Goal: Transaction & Acquisition: Book appointment/travel/reservation

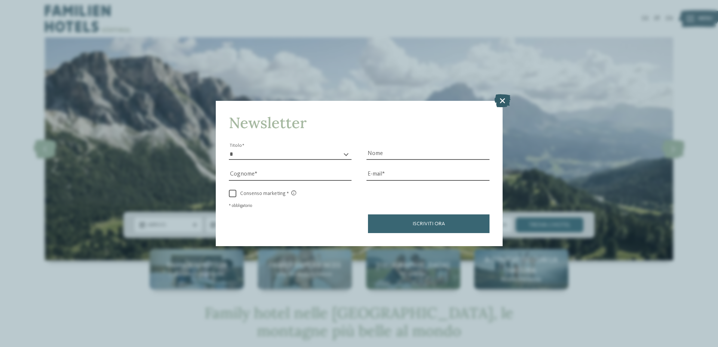
click at [497, 95] on icon at bounding box center [502, 100] width 16 height 13
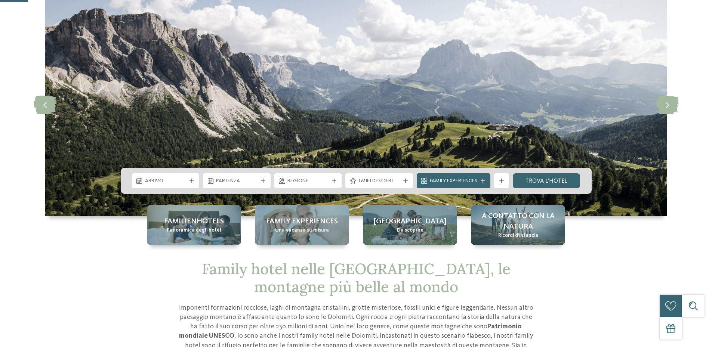
scroll to position [112, 0]
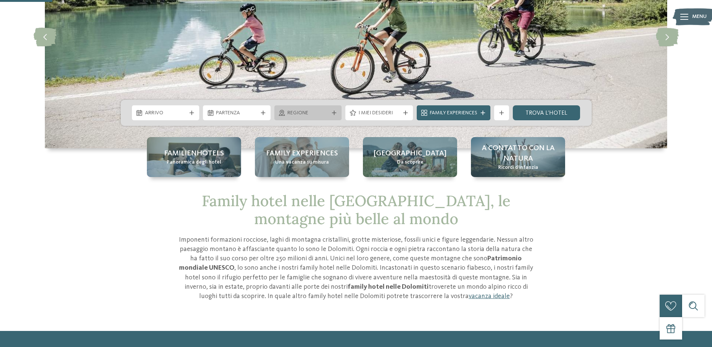
click at [313, 111] on span "Regione" at bounding box center [309, 113] width 42 height 7
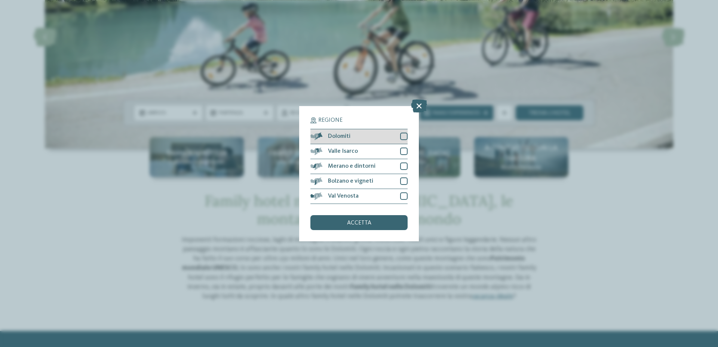
click at [404, 137] on div at bounding box center [403, 136] width 7 height 7
click at [371, 218] on div "accetta" at bounding box center [358, 222] width 97 height 15
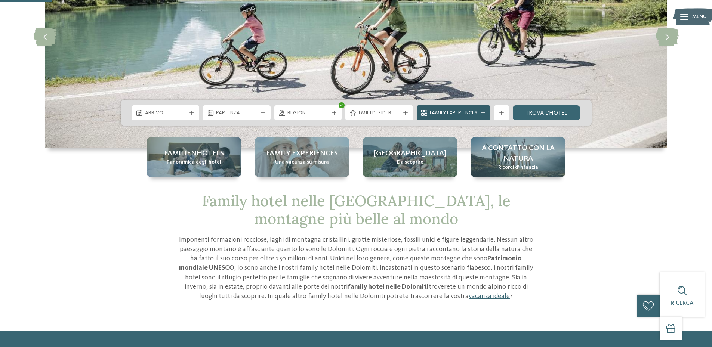
click at [463, 112] on span "Family Experiences" at bounding box center [453, 113] width 47 height 7
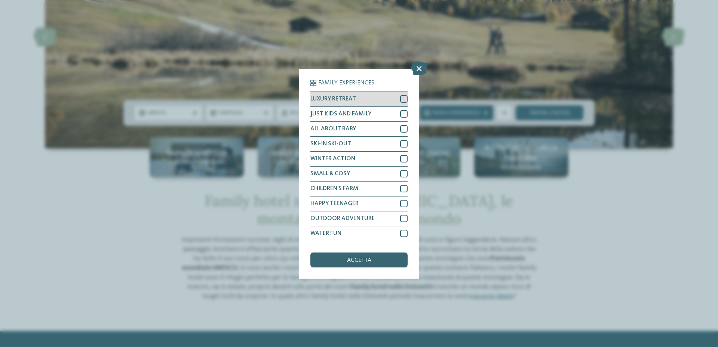
click at [404, 97] on div at bounding box center [403, 98] width 7 height 7
click at [403, 99] on icon at bounding box center [404, 99] width 5 height 4
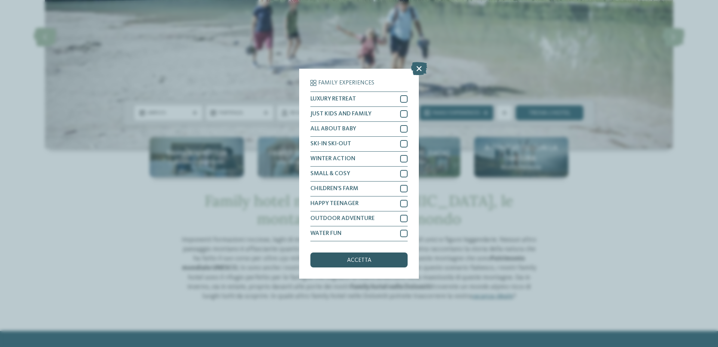
click at [356, 260] on span "accetta" at bounding box center [359, 261] width 24 height 6
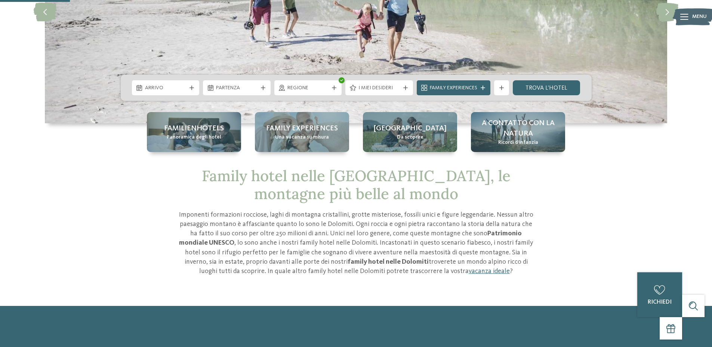
scroll to position [150, 0]
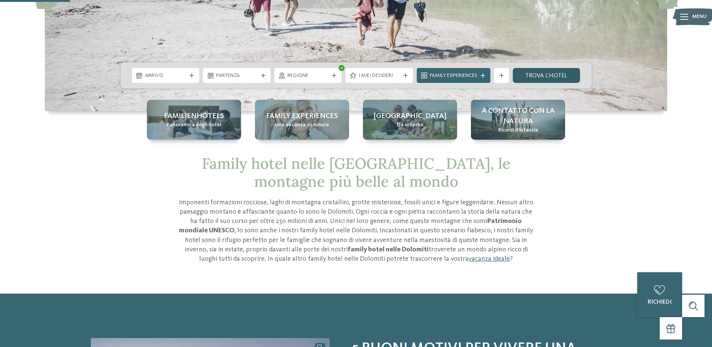
click at [535, 71] on link "trova l’hotel" at bounding box center [547, 75] width 68 height 15
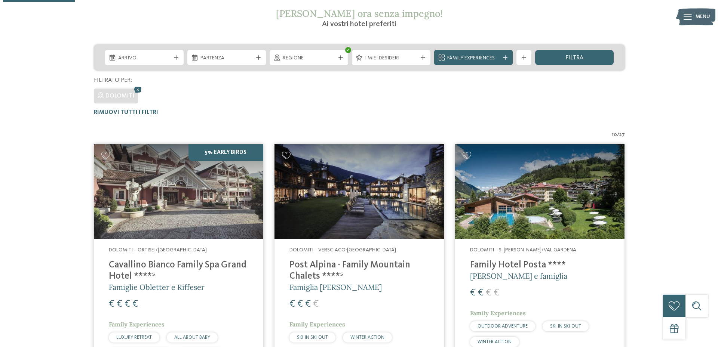
scroll to position [137, 0]
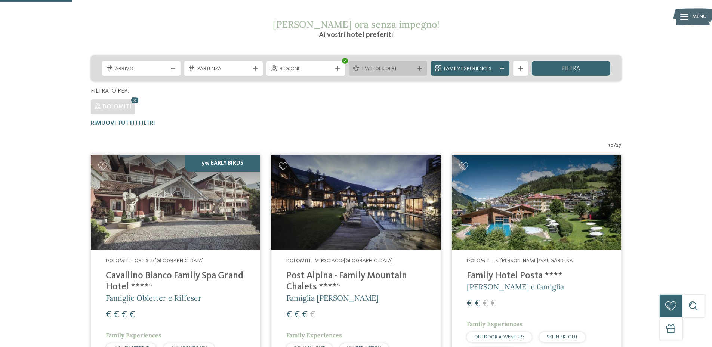
click at [418, 67] on icon at bounding box center [420, 68] width 4 height 4
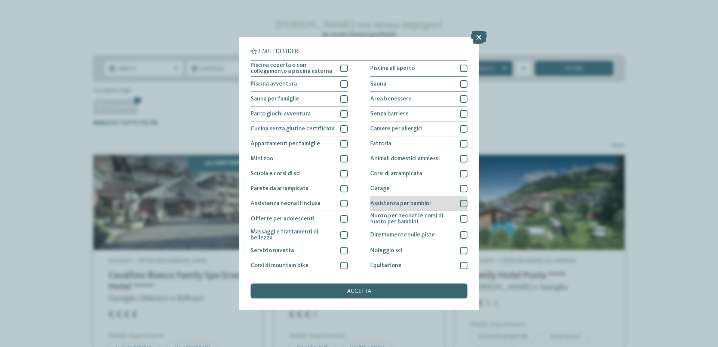
click at [394, 202] on span "Assistenza per bambini" at bounding box center [400, 204] width 61 height 6
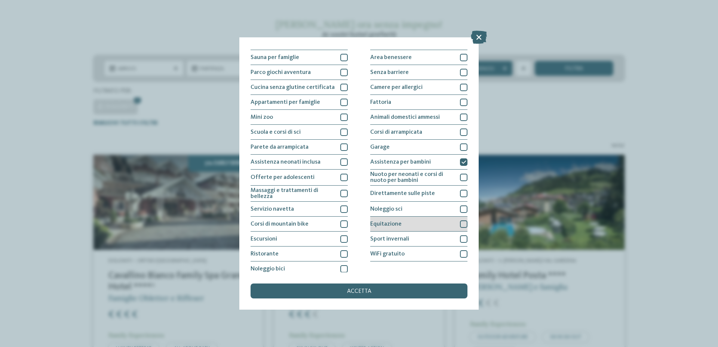
scroll to position [46, 0]
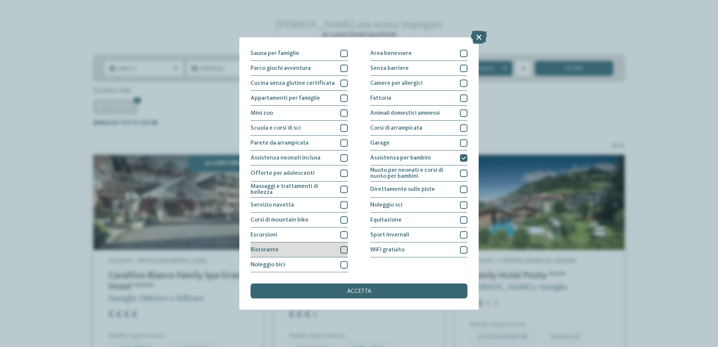
click at [326, 249] on div "Ristorante" at bounding box center [299, 250] width 97 height 15
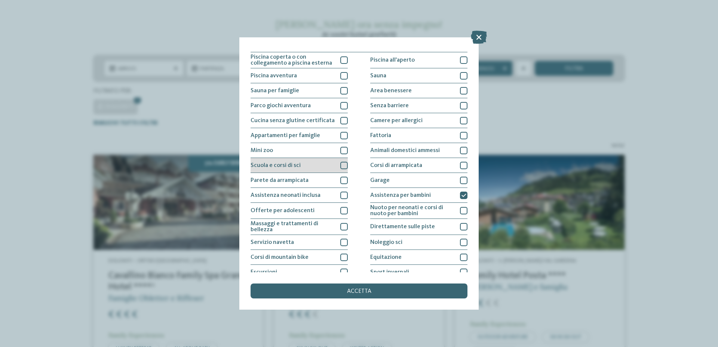
click at [319, 166] on div "Scuola e corsi di sci" at bounding box center [299, 165] width 97 height 15
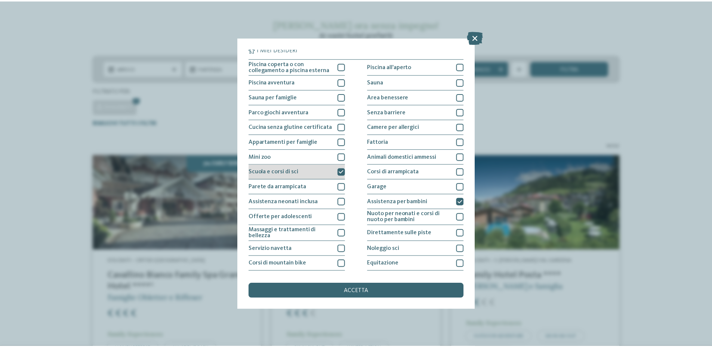
scroll to position [0, 0]
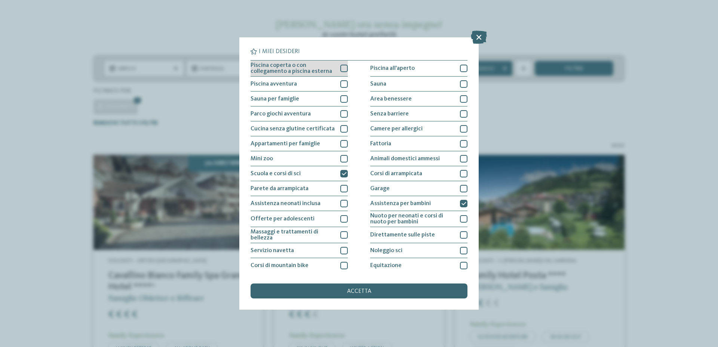
click at [314, 68] on span "Piscina coperta o con collegamento a piscina esterna" at bounding box center [293, 68] width 84 height 12
click at [375, 292] on div "accetta" at bounding box center [359, 291] width 217 height 15
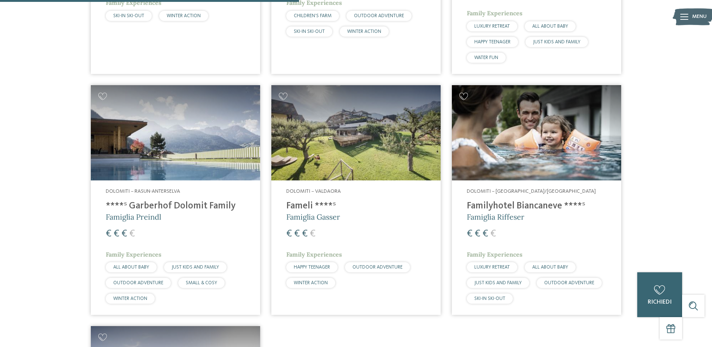
scroll to position [245, 0]
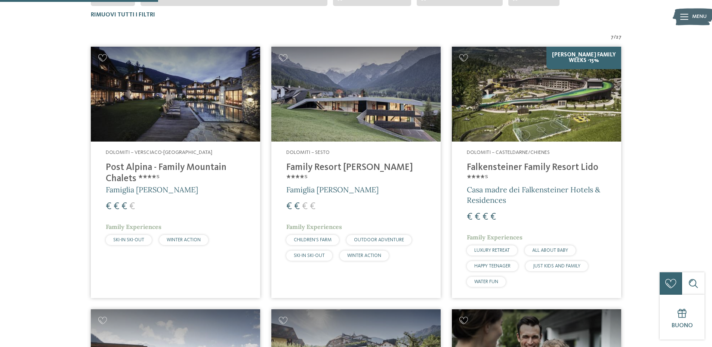
click at [348, 163] on h4 "Family Resort Rainer ****ˢ" at bounding box center [355, 173] width 139 height 22
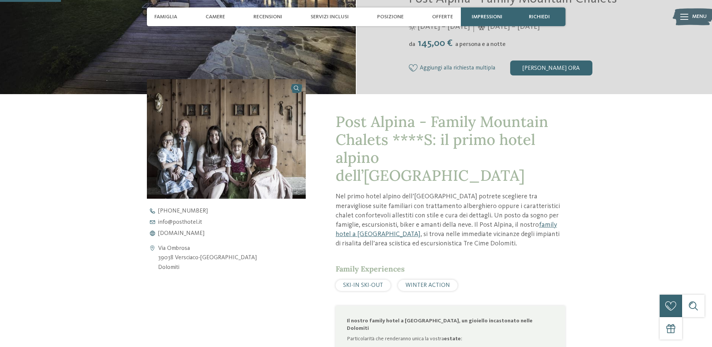
scroll to position [224, 0]
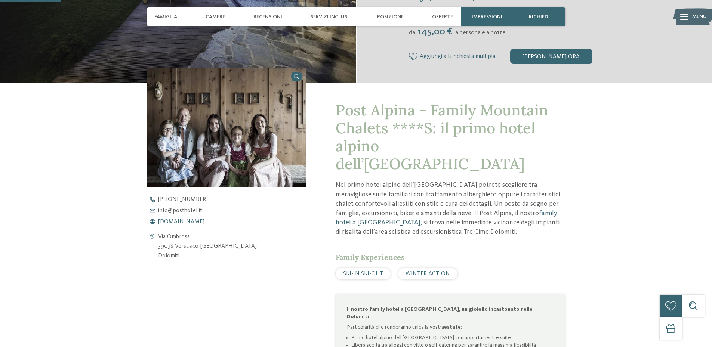
click at [192, 221] on span "[DOMAIN_NAME]" at bounding box center [181, 222] width 46 height 6
click at [373, 271] on span "SKI-IN SKI-OUT" at bounding box center [363, 274] width 40 height 6
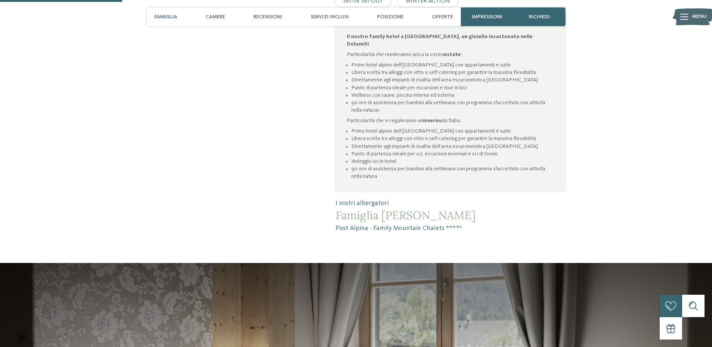
scroll to position [673, 0]
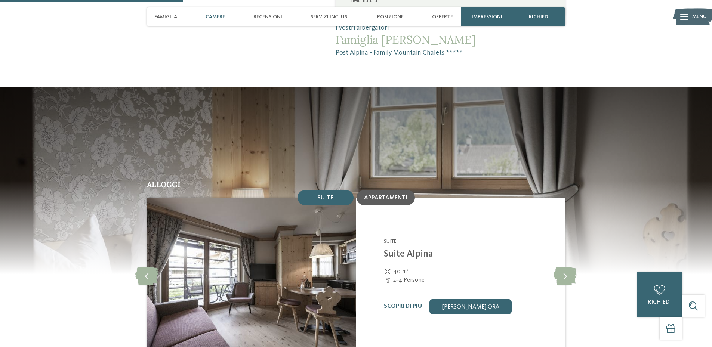
click at [397, 190] on div "Appartamenti" at bounding box center [386, 197] width 58 height 15
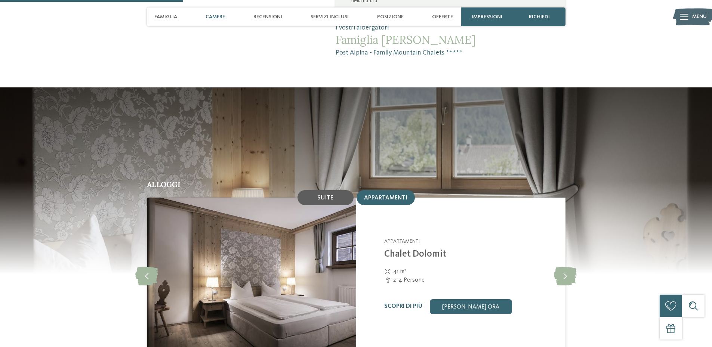
click at [321, 195] on span "Suite" at bounding box center [325, 198] width 16 height 6
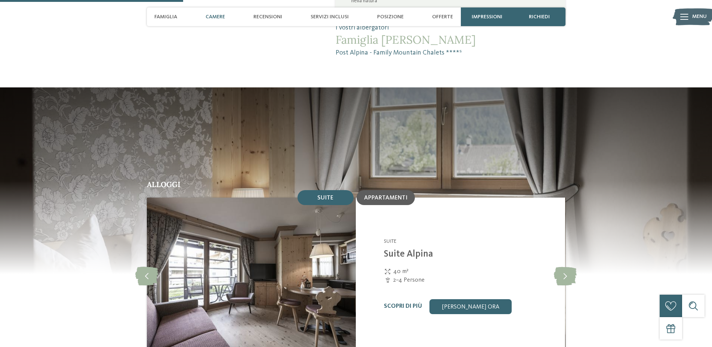
click at [392, 195] on span "Appartamenti" at bounding box center [385, 198] width 43 height 6
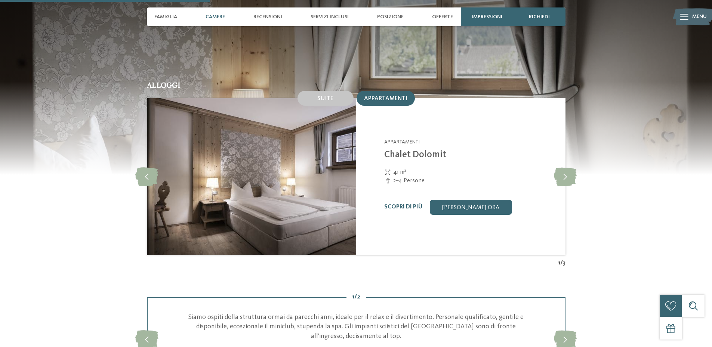
scroll to position [785, 0]
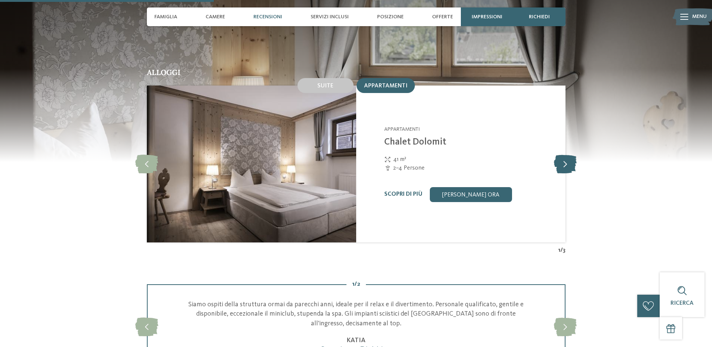
click at [573, 155] on icon at bounding box center [565, 164] width 23 height 19
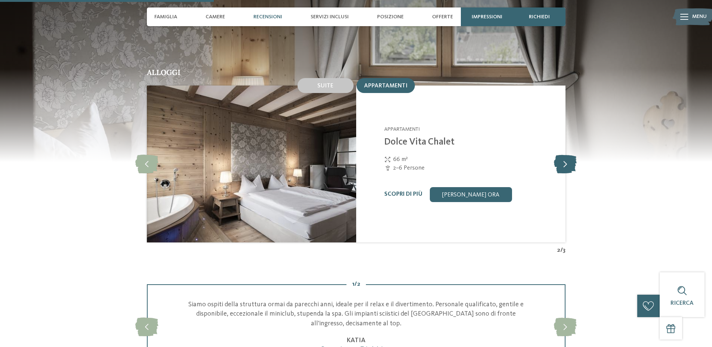
click at [573, 155] on icon at bounding box center [565, 164] width 23 height 19
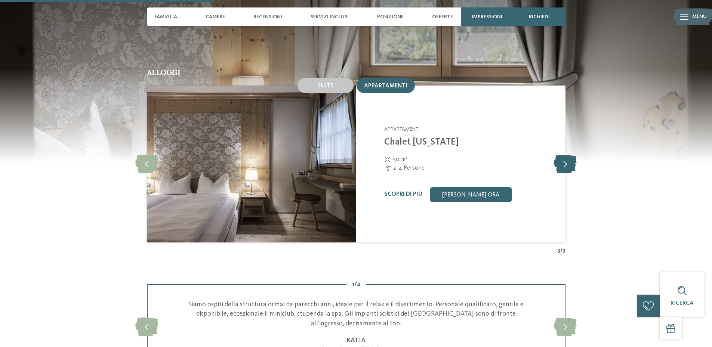
click at [573, 155] on icon at bounding box center [565, 164] width 23 height 19
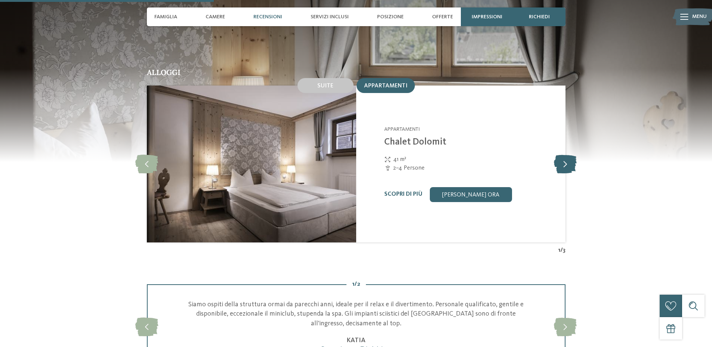
click at [573, 155] on icon at bounding box center [565, 164] width 23 height 19
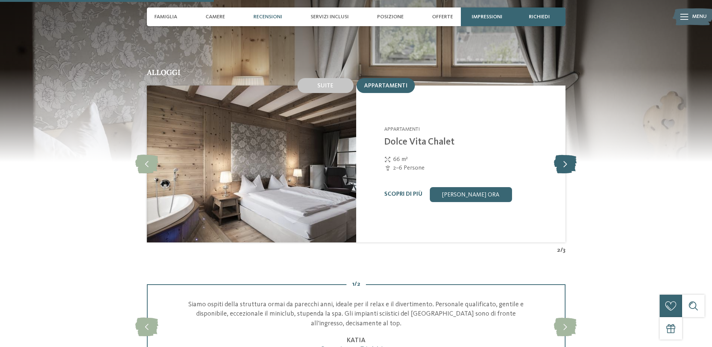
click at [573, 155] on icon at bounding box center [565, 164] width 23 height 19
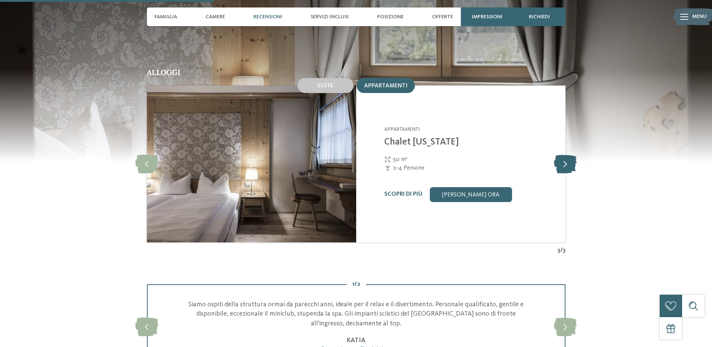
click at [573, 155] on icon at bounding box center [565, 164] width 23 height 19
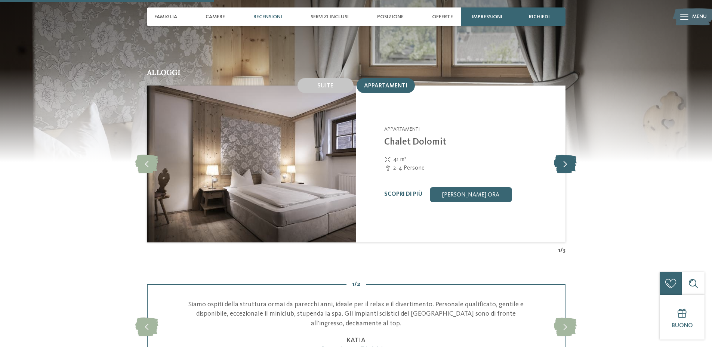
click at [573, 155] on icon at bounding box center [565, 164] width 23 height 19
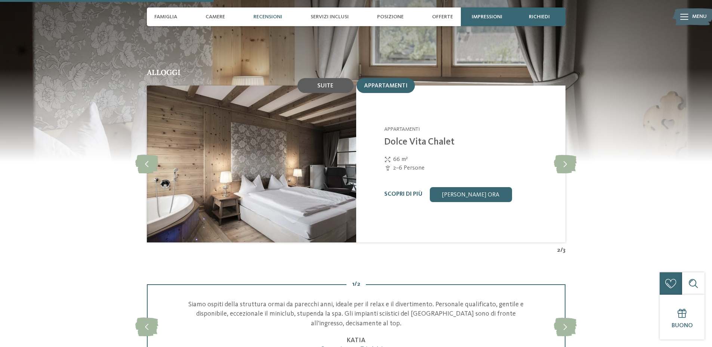
click at [325, 83] on span "Suite" at bounding box center [325, 86] width 16 height 6
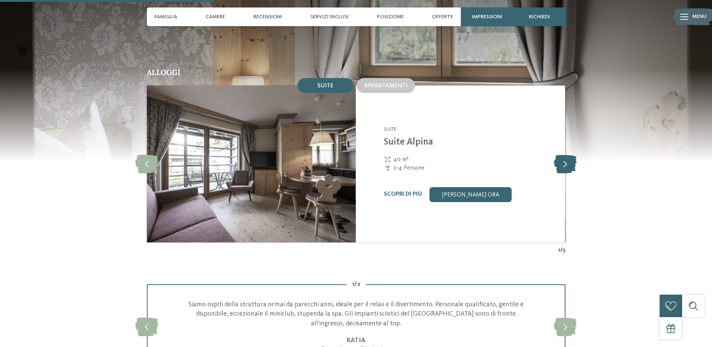
click at [565, 155] on icon at bounding box center [565, 164] width 23 height 19
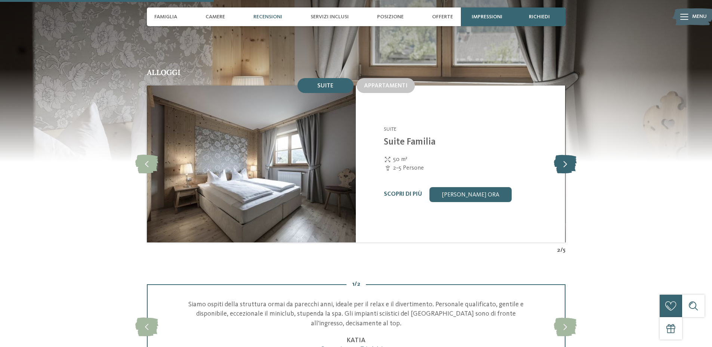
click at [565, 155] on icon at bounding box center [565, 164] width 23 height 19
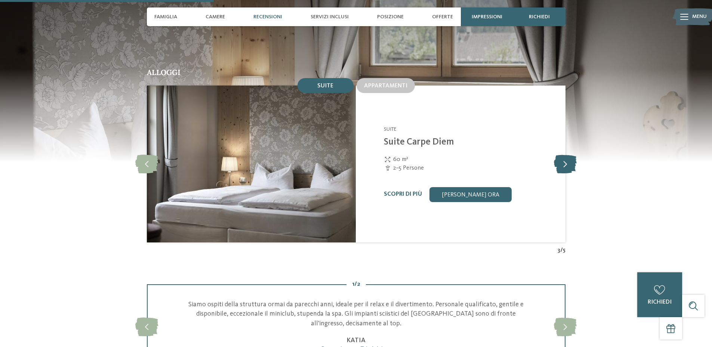
click at [565, 155] on icon at bounding box center [565, 164] width 23 height 19
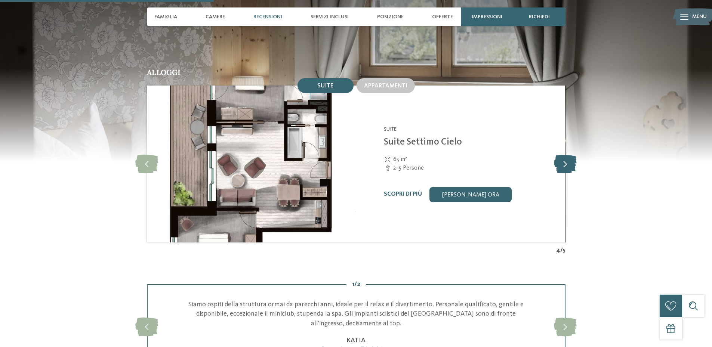
click at [565, 155] on icon at bounding box center [565, 164] width 23 height 19
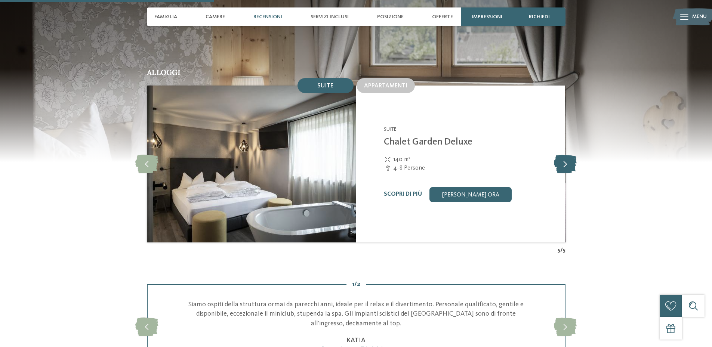
click at [565, 155] on icon at bounding box center [565, 164] width 23 height 19
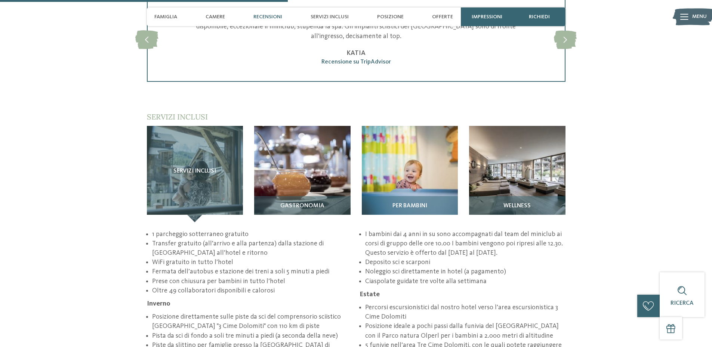
scroll to position [1084, 0]
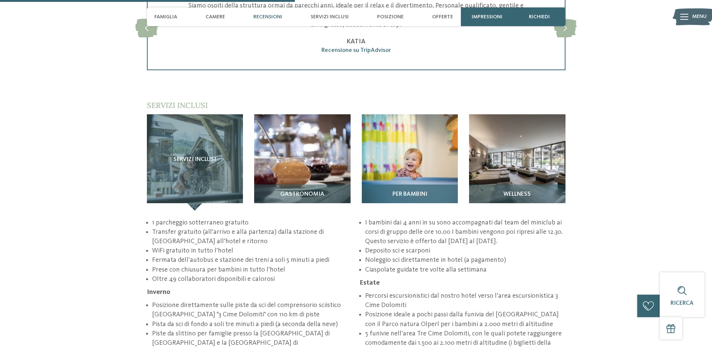
click at [437, 135] on img at bounding box center [410, 162] width 96 height 96
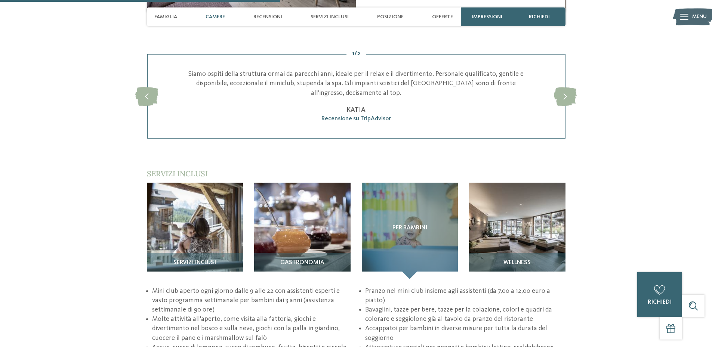
scroll to position [1010, 0]
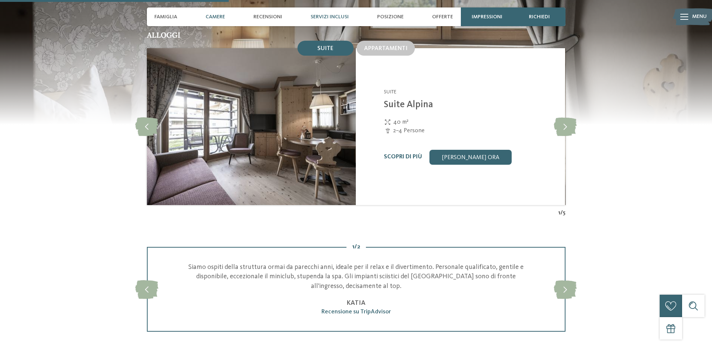
click at [338, 19] on span "Servizi inclusi" at bounding box center [330, 17] width 38 height 6
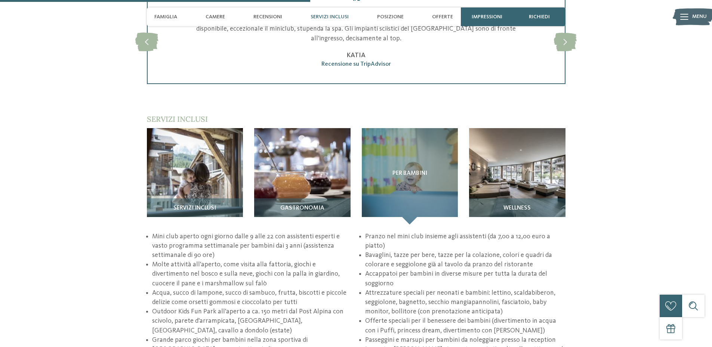
scroll to position [1118, 0]
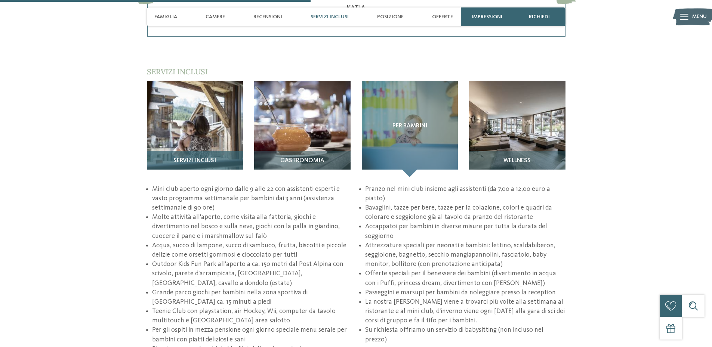
click at [202, 120] on img at bounding box center [195, 129] width 96 height 96
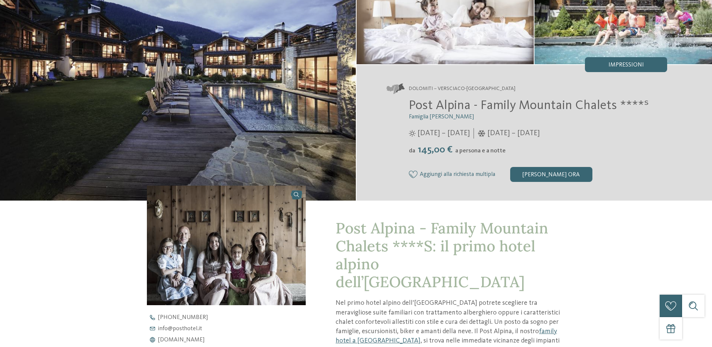
scroll to position [0, 0]
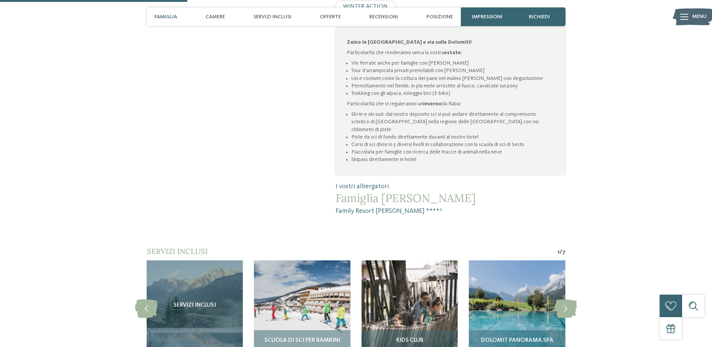
scroll to position [636, 0]
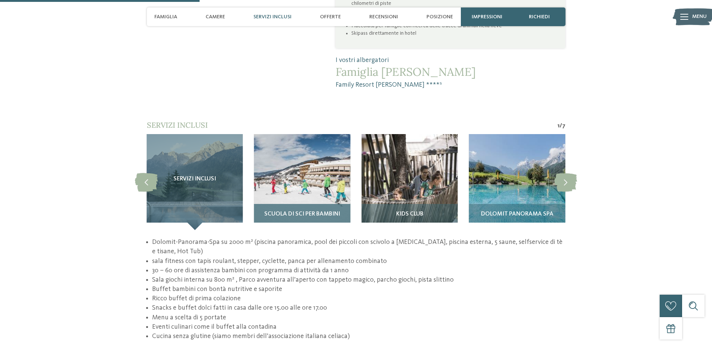
click at [298, 154] on img at bounding box center [302, 182] width 96 height 96
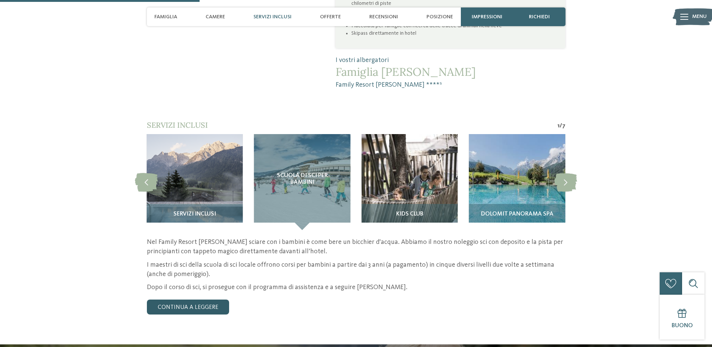
click at [212, 300] on link "continua a leggere" at bounding box center [188, 307] width 82 height 15
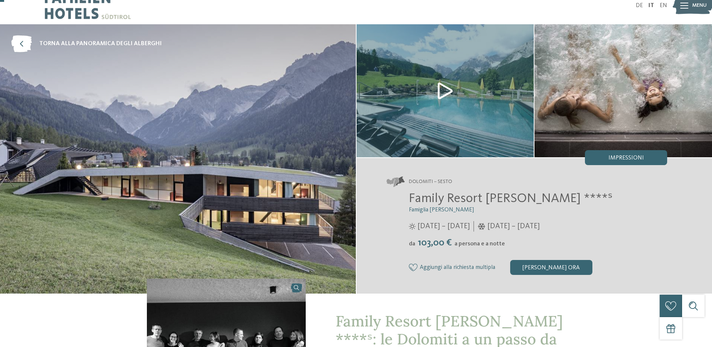
scroll to position [0, 0]
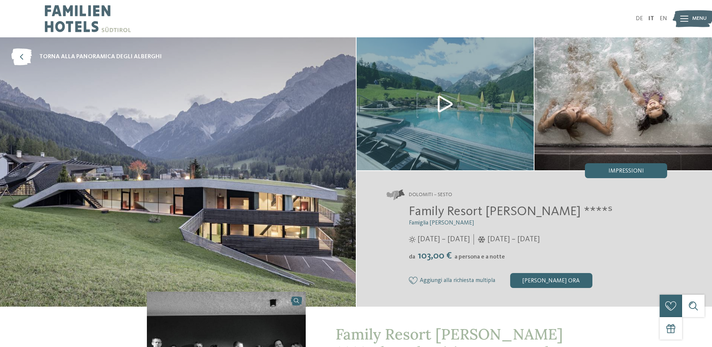
click at [242, 30] on div at bounding box center [201, 18] width 312 height 37
click at [558, 278] on div "[PERSON_NAME] ora" at bounding box center [551, 280] width 82 height 15
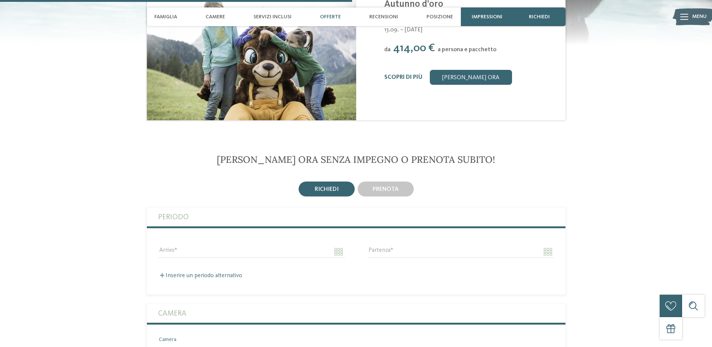
scroll to position [1098, 0]
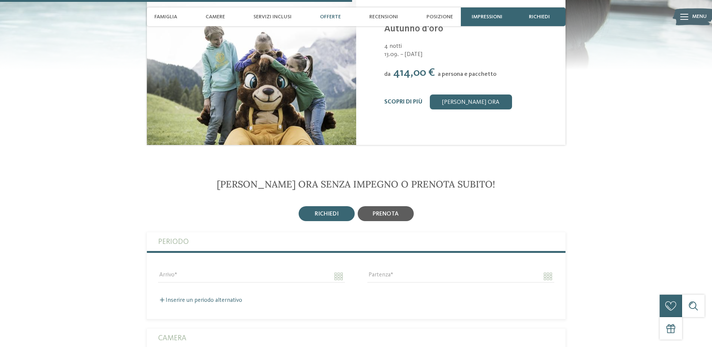
click at [374, 211] on span "prenota" at bounding box center [386, 214] width 26 height 6
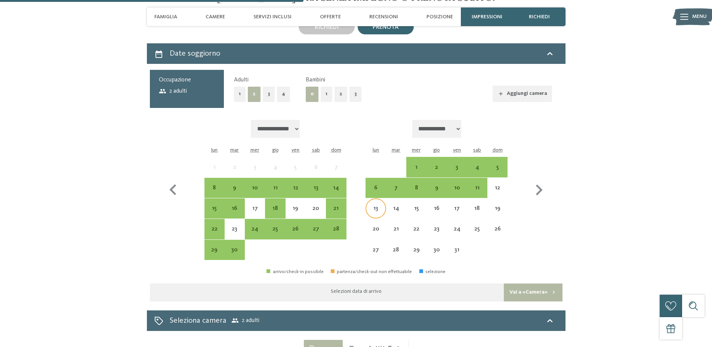
scroll to position [1247, 0]
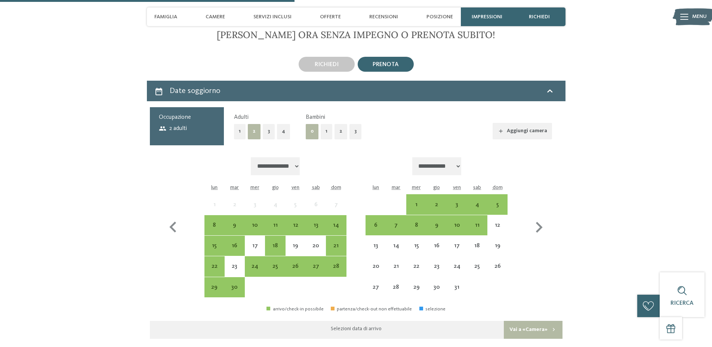
click at [293, 157] on select "**********" at bounding box center [275, 166] width 49 height 18
select select "**********"
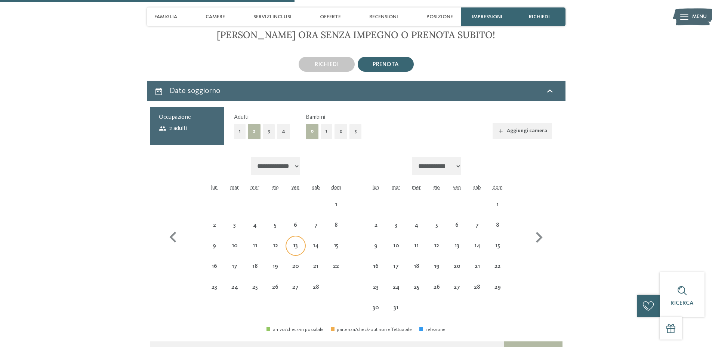
select select "**********"
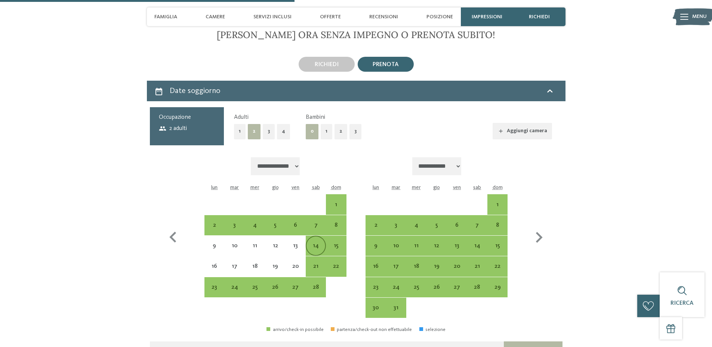
click at [320, 243] on div "14" at bounding box center [316, 252] width 19 height 19
select select "**********"
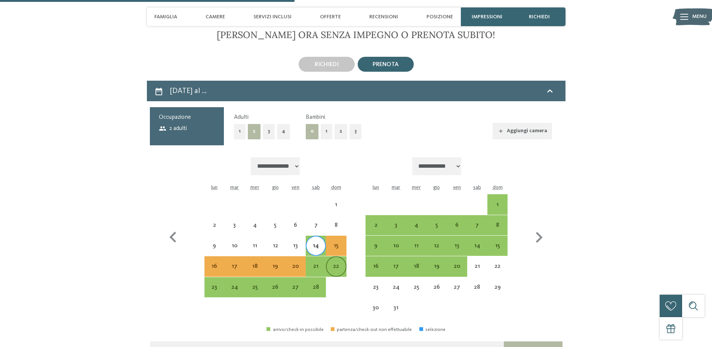
click at [334, 264] on div "22" at bounding box center [336, 273] width 19 height 19
select select "**********"
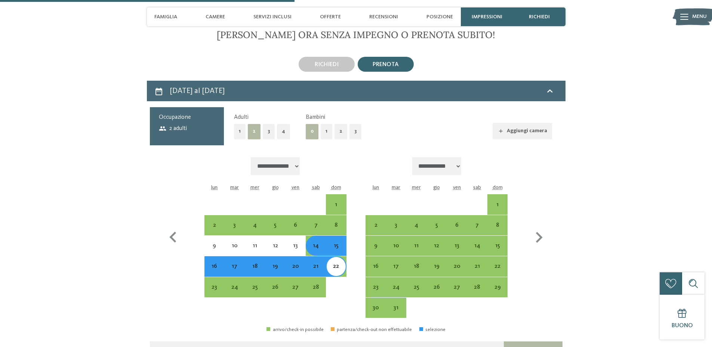
click at [336, 124] on button "2" at bounding box center [341, 131] width 13 height 15
select select "**********"
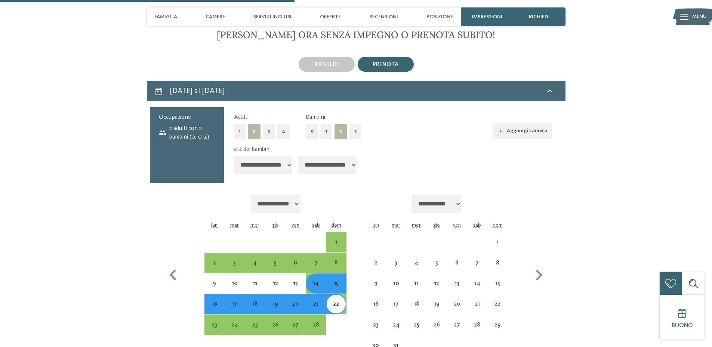
select select "**********"
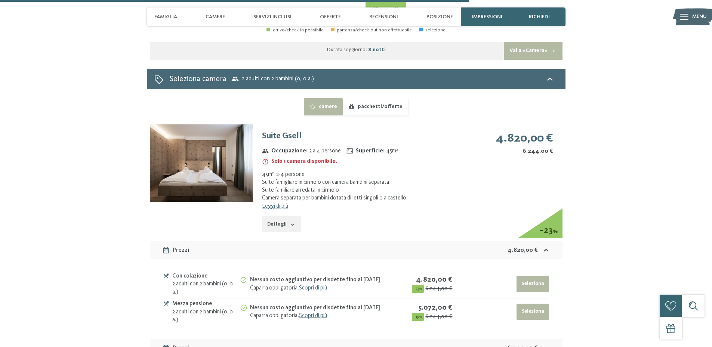
scroll to position [1584, 0]
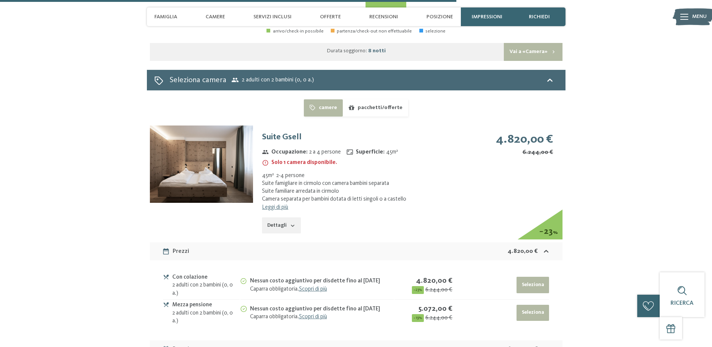
click at [237, 150] on img at bounding box center [201, 164] width 103 height 77
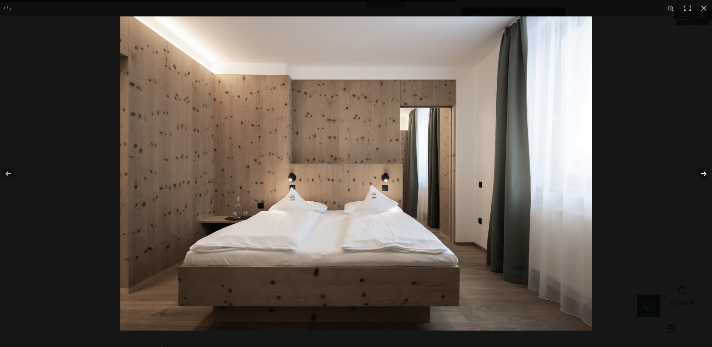
click at [709, 175] on button "button" at bounding box center [699, 173] width 26 height 37
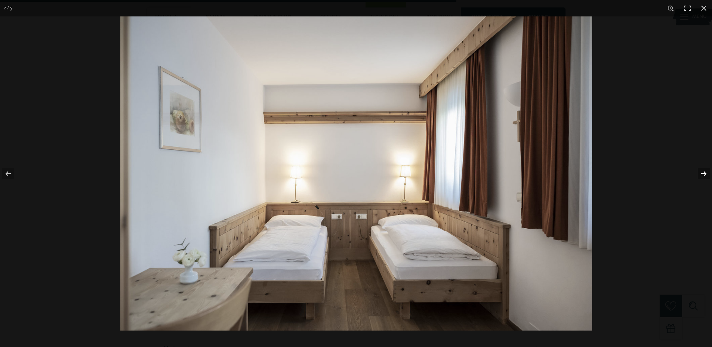
click at [709, 175] on button "button" at bounding box center [699, 173] width 26 height 37
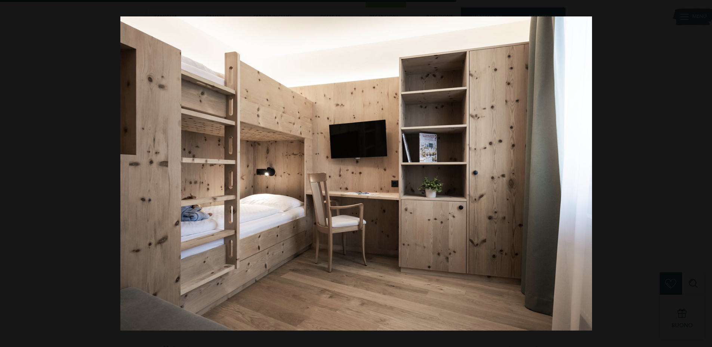
click at [709, 175] on button "button" at bounding box center [699, 173] width 26 height 37
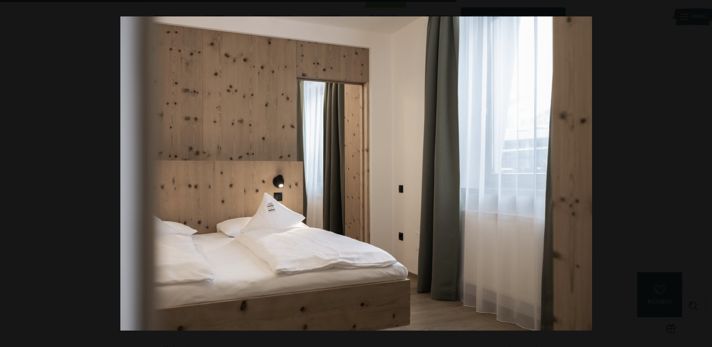
click at [709, 175] on button "button" at bounding box center [699, 173] width 26 height 37
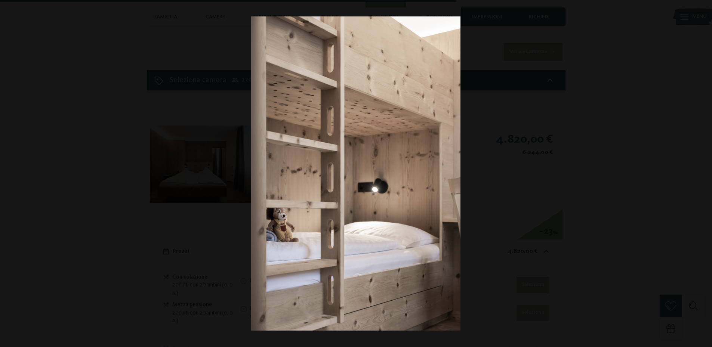
click at [709, 175] on button "button" at bounding box center [699, 173] width 26 height 37
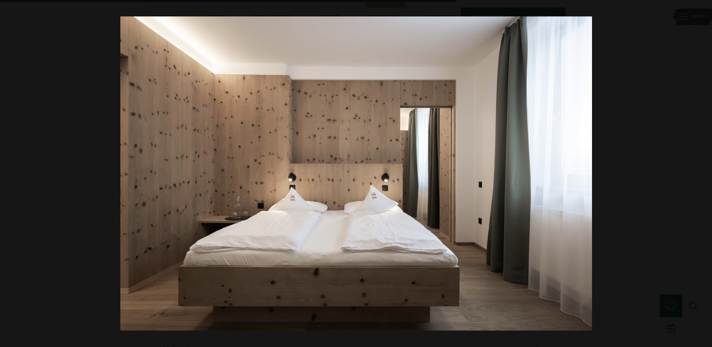
click at [709, 175] on button "button" at bounding box center [699, 173] width 26 height 37
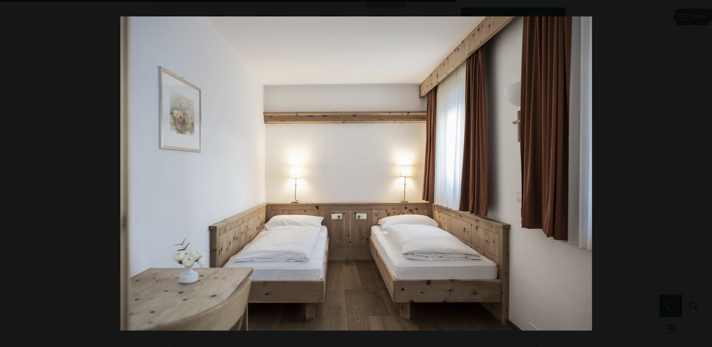
click at [709, 175] on button "button" at bounding box center [699, 173] width 26 height 37
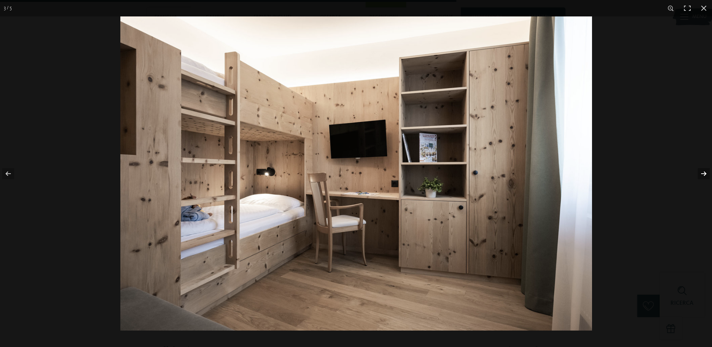
click at [703, 175] on button "button" at bounding box center [699, 173] width 26 height 37
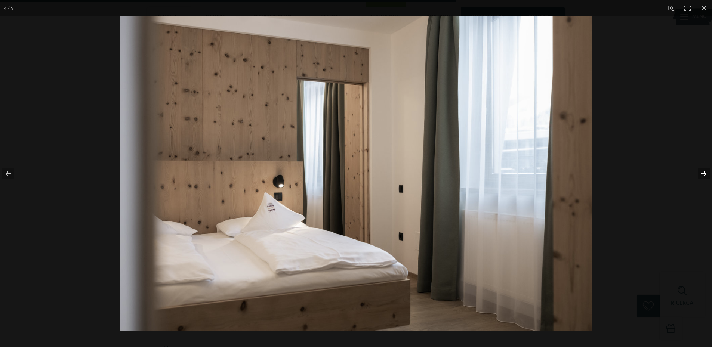
click at [703, 175] on button "button" at bounding box center [699, 173] width 26 height 37
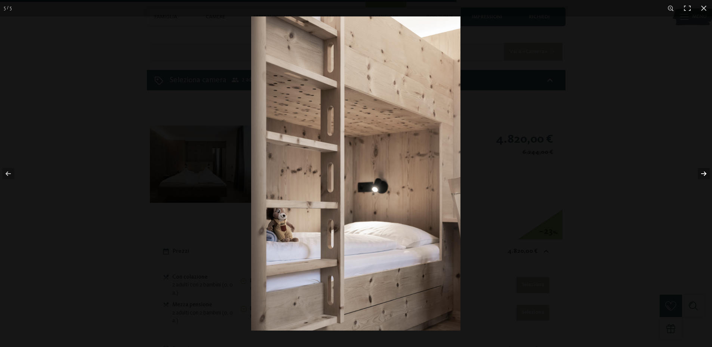
click at [703, 175] on button "button" at bounding box center [699, 173] width 26 height 37
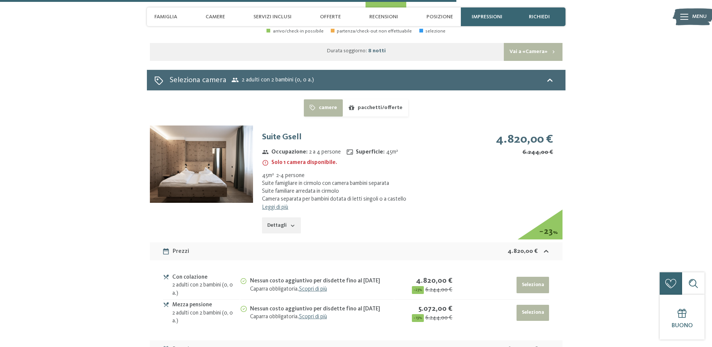
click at [0, 0] on button "button" at bounding box center [0, 0] width 0 height 0
click at [285, 205] on link "Leggi di più" at bounding box center [275, 208] width 26 height 6
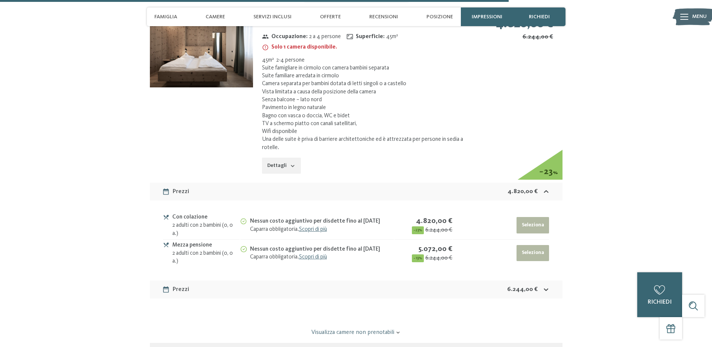
scroll to position [1696, 0]
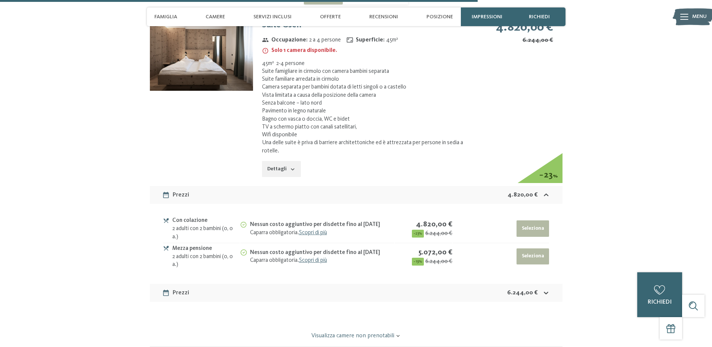
click at [369, 332] on link "Visualizza camere non prenotabili" at bounding box center [356, 336] width 388 height 8
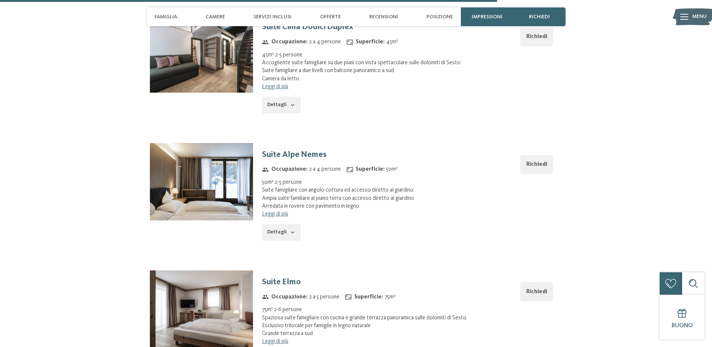
scroll to position [2332, 0]
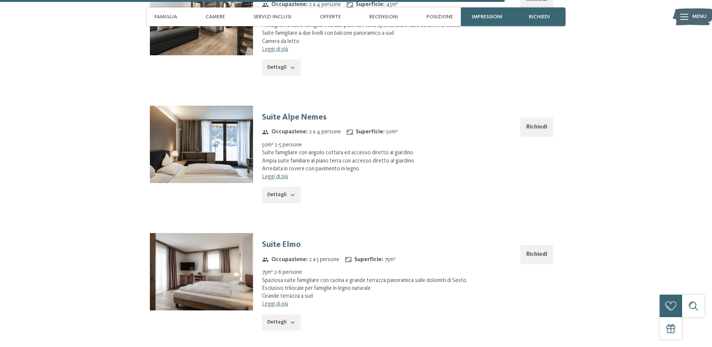
click at [234, 258] on img at bounding box center [201, 271] width 103 height 77
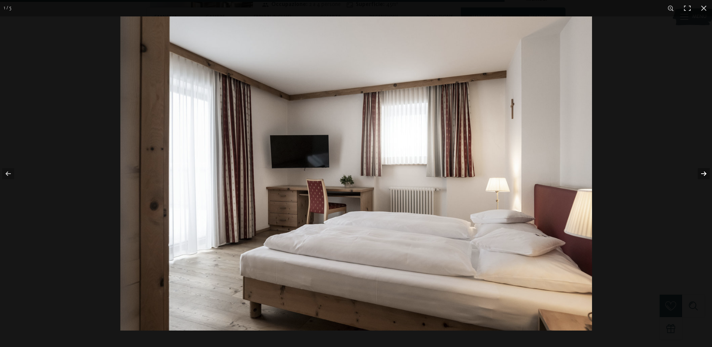
click at [702, 173] on button "button" at bounding box center [699, 173] width 26 height 37
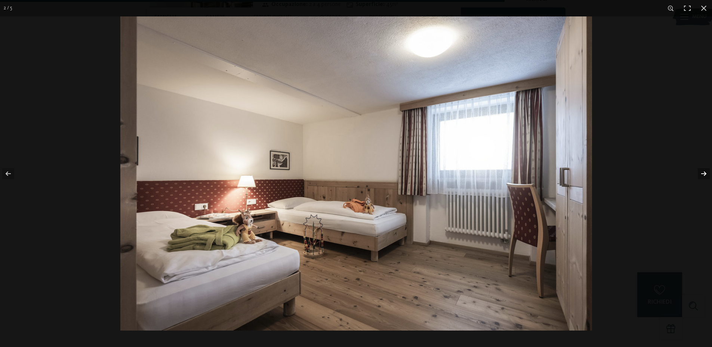
click at [702, 173] on button "button" at bounding box center [699, 173] width 26 height 37
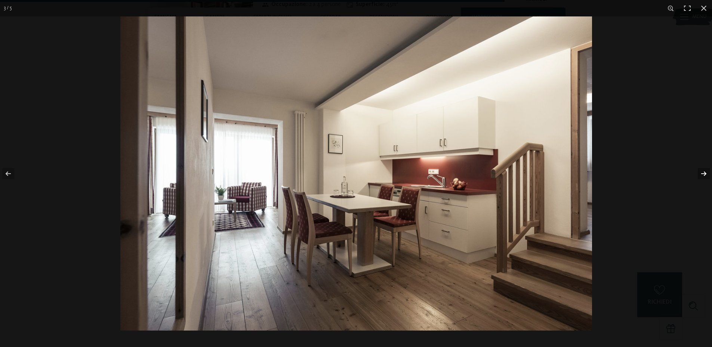
click at [702, 173] on button "button" at bounding box center [699, 173] width 26 height 37
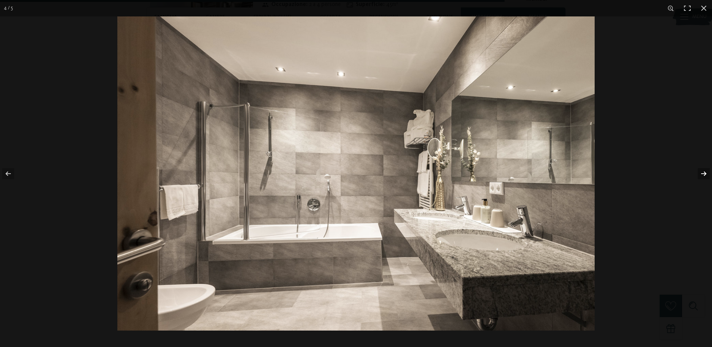
click at [702, 173] on button "button" at bounding box center [699, 173] width 26 height 37
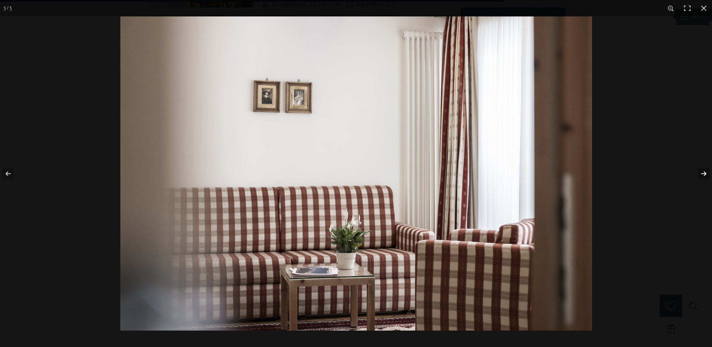
click at [702, 173] on button "button" at bounding box center [699, 173] width 26 height 37
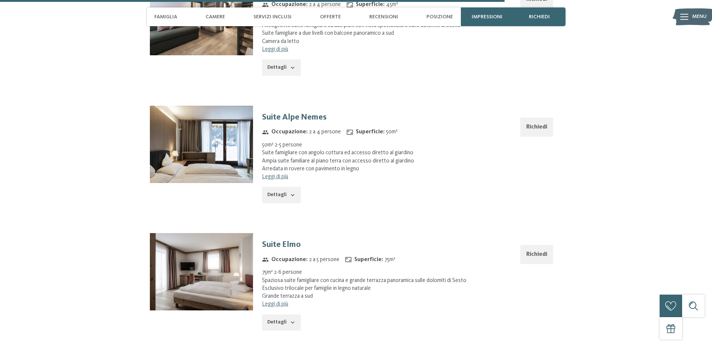
click at [0, 0] on button "button" at bounding box center [0, 0] width 0 height 0
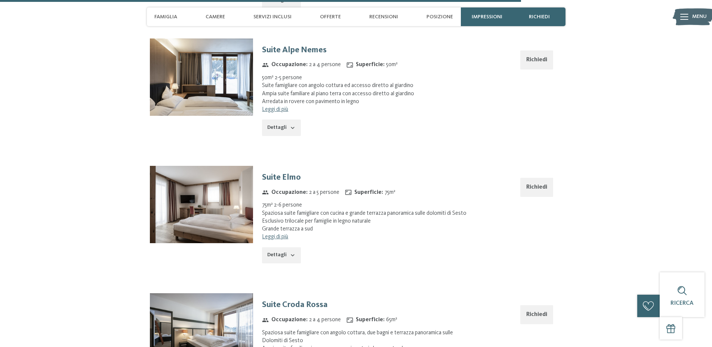
scroll to position [2406, 0]
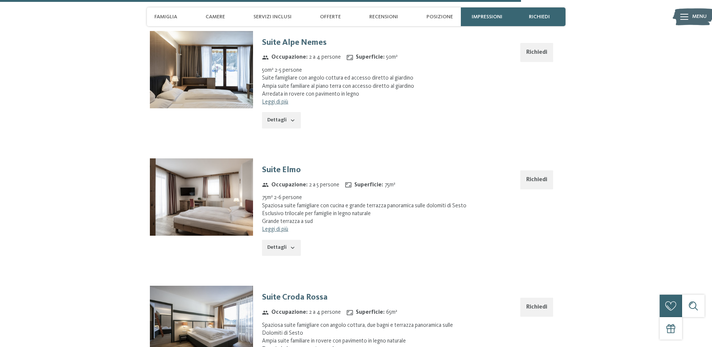
click at [553, 160] on div "Richiedi" at bounding box center [516, 186] width 93 height 55
click at [544, 171] on button "Richiedi" at bounding box center [537, 180] width 33 height 19
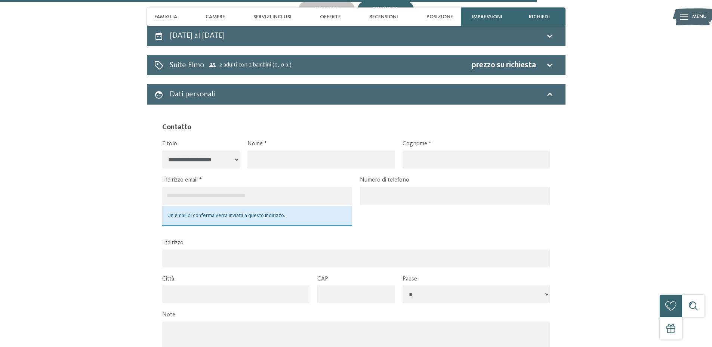
click at [203, 151] on select "**********" at bounding box center [201, 160] width 78 height 18
select select "*"
click at [162, 151] on select "**********" at bounding box center [201, 160] width 78 height 18
click at [252, 151] on input "text" at bounding box center [321, 160] width 147 height 18
type input "*******"
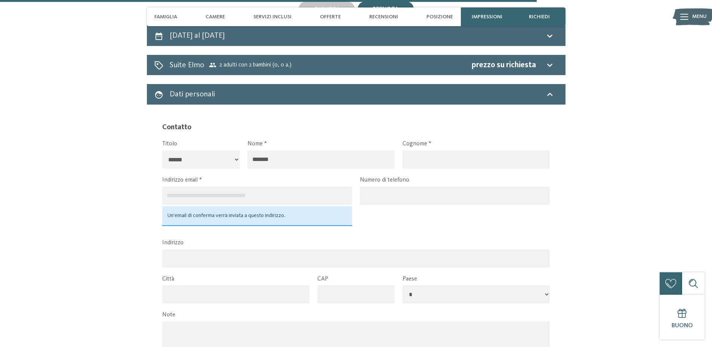
type input "******"
type input "**********"
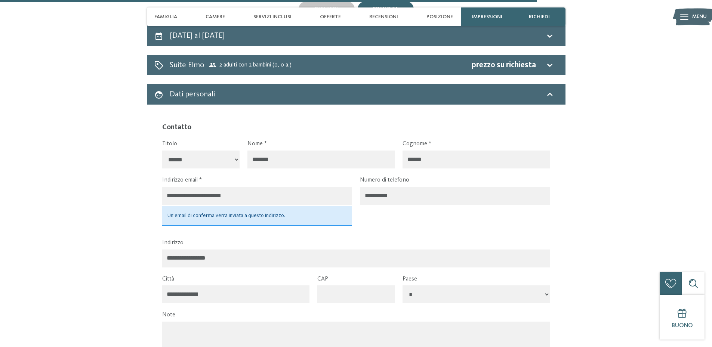
type input "****"
select select "***"
click at [367, 187] on input "**********" at bounding box center [455, 196] width 190 height 18
click at [364, 187] on input "**********" at bounding box center [455, 196] width 190 height 18
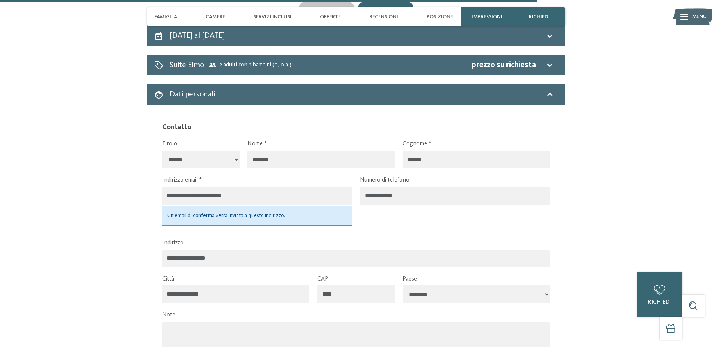
type input "**********"
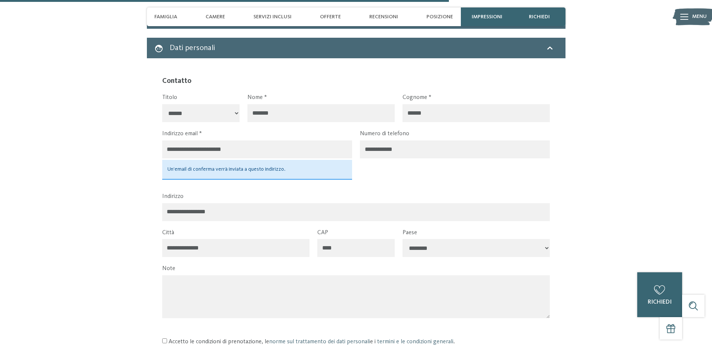
scroll to position [1452, 0]
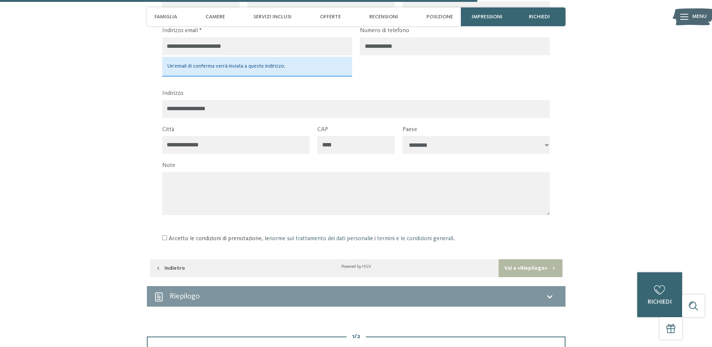
click at [301, 172] on textarea at bounding box center [356, 193] width 388 height 43
click at [530, 260] on button "Vai a «Riepilogo»" at bounding box center [531, 269] width 64 height 18
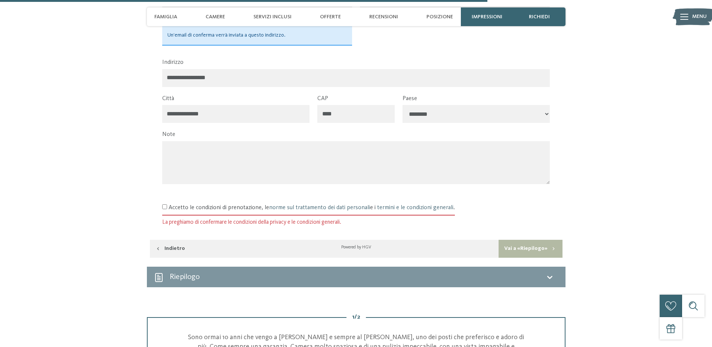
scroll to position [1491, 0]
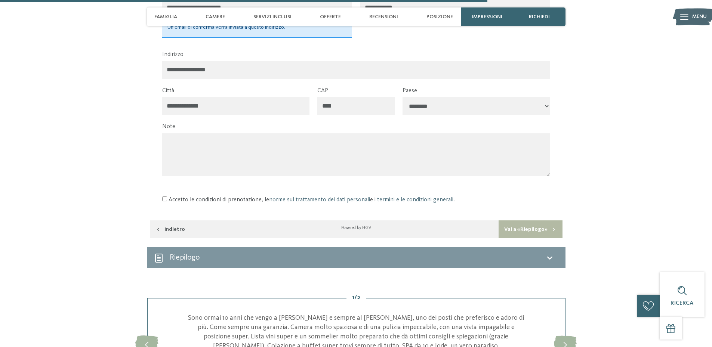
click at [527, 221] on button "Vai a «Riepilogo»" at bounding box center [531, 230] width 64 height 18
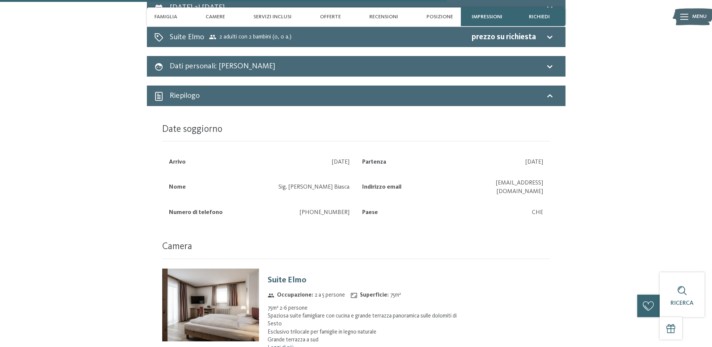
scroll to position [1415, 0]
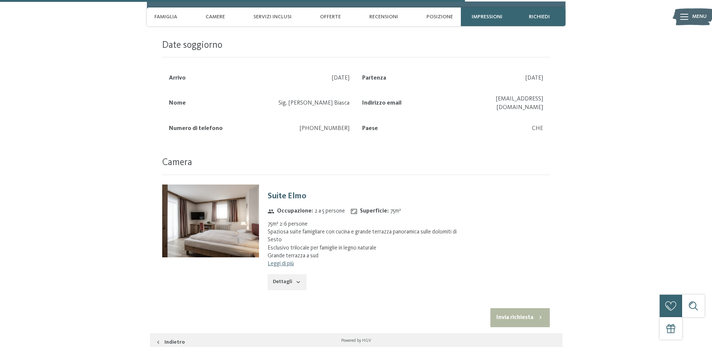
click at [521, 309] on button "Invia richiesta" at bounding box center [520, 318] width 59 height 19
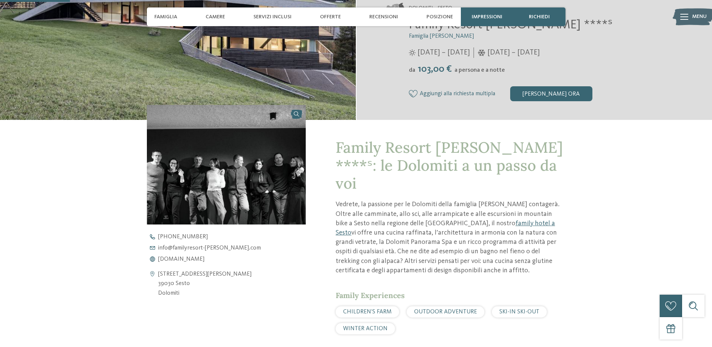
scroll to position [337, 0]
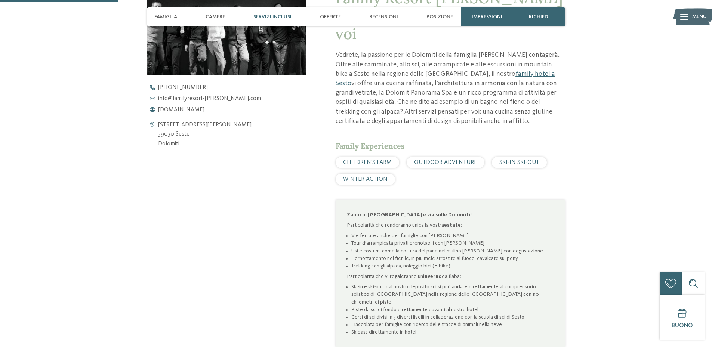
click at [264, 18] on span "Servizi inclusi" at bounding box center [273, 17] width 38 height 6
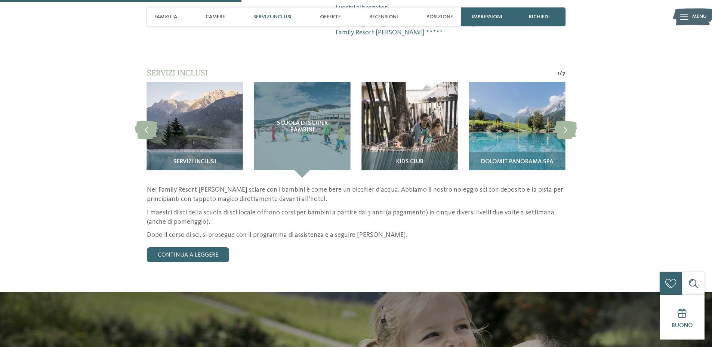
scroll to position [689, 0]
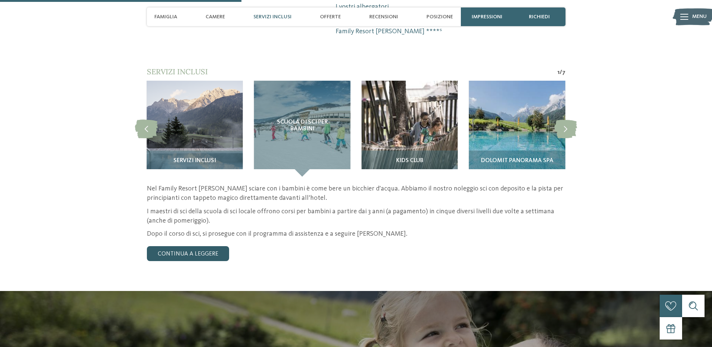
click at [211, 246] on link "continua a leggere" at bounding box center [188, 253] width 82 height 15
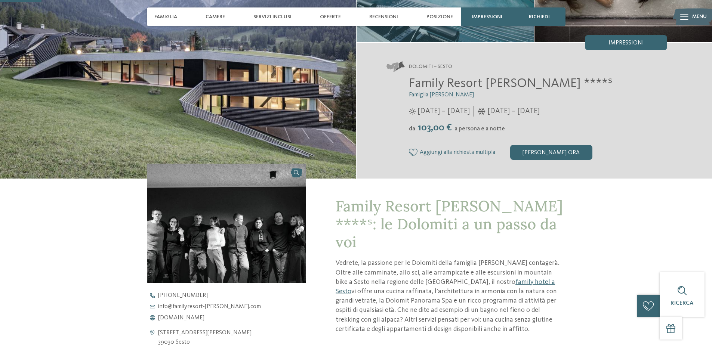
scroll to position [0, 0]
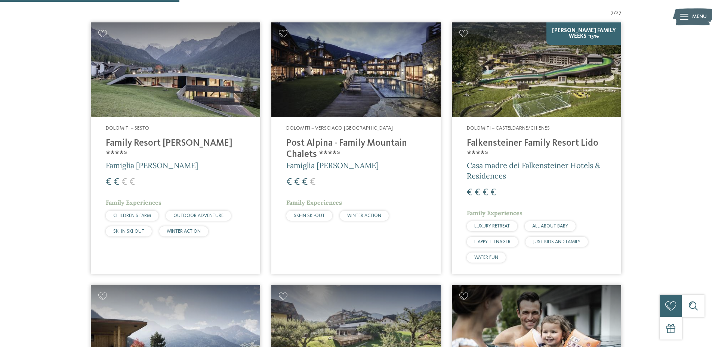
scroll to position [245, 0]
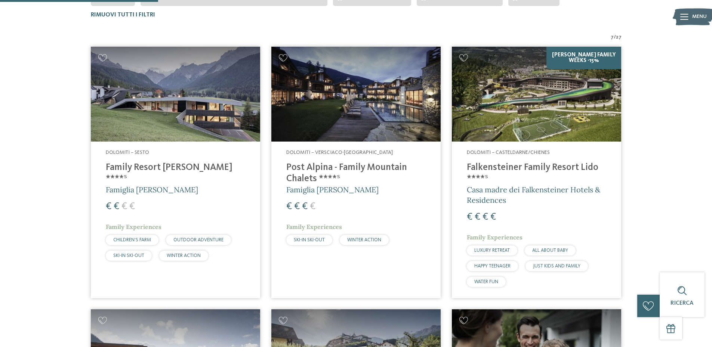
click at [396, 117] on img at bounding box center [355, 94] width 169 height 95
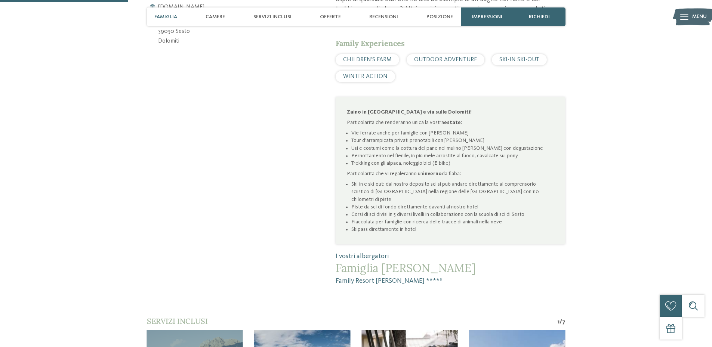
scroll to position [337, 0]
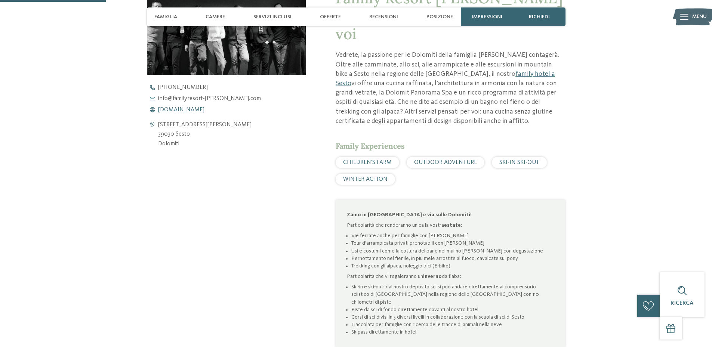
click at [205, 111] on span "[DOMAIN_NAME]" at bounding box center [181, 110] width 46 height 6
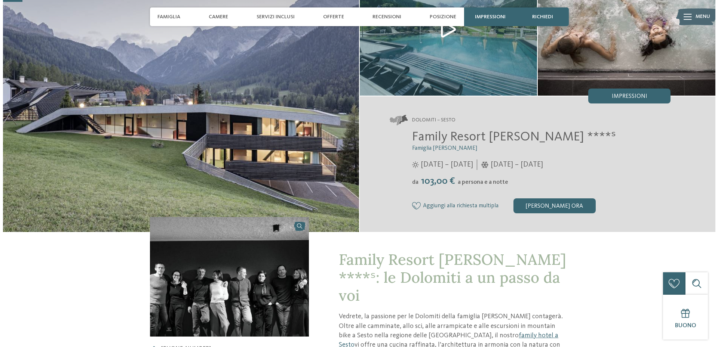
scroll to position [0, 0]
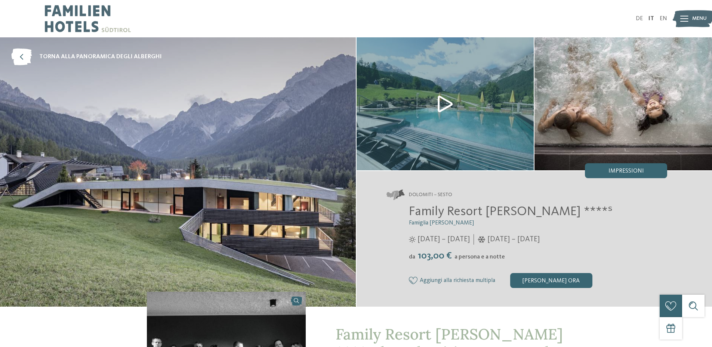
click at [686, 19] on icon at bounding box center [685, 19] width 8 height 6
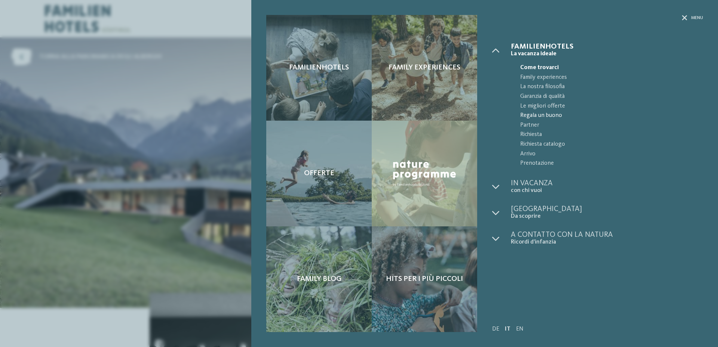
click at [579, 119] on span "Regala un buono" at bounding box center [611, 116] width 183 height 10
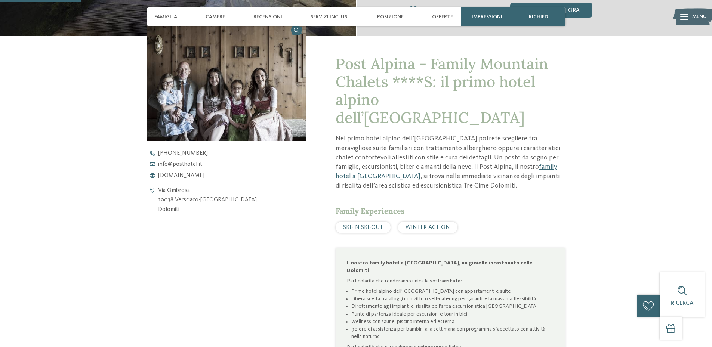
scroll to position [299, 0]
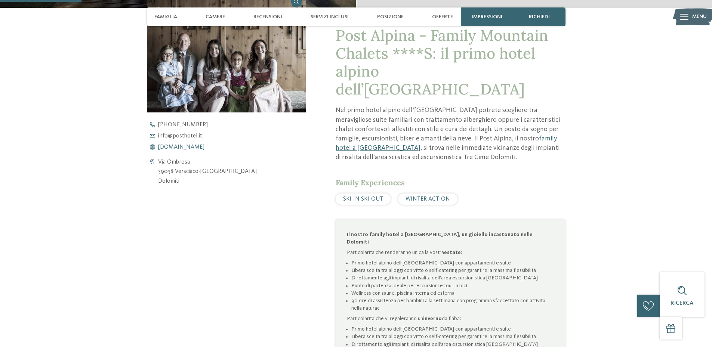
click at [183, 145] on span "[DOMAIN_NAME]" at bounding box center [181, 147] width 46 height 6
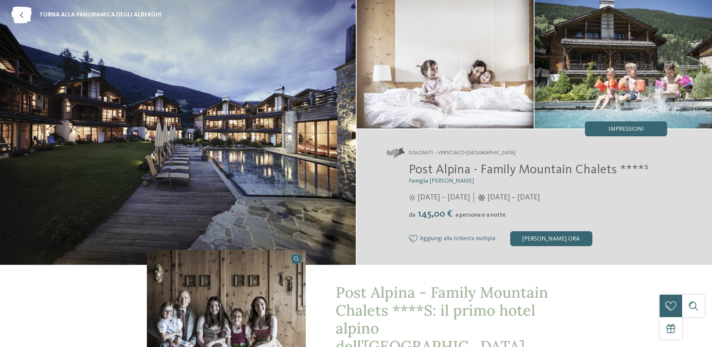
scroll to position [0, 0]
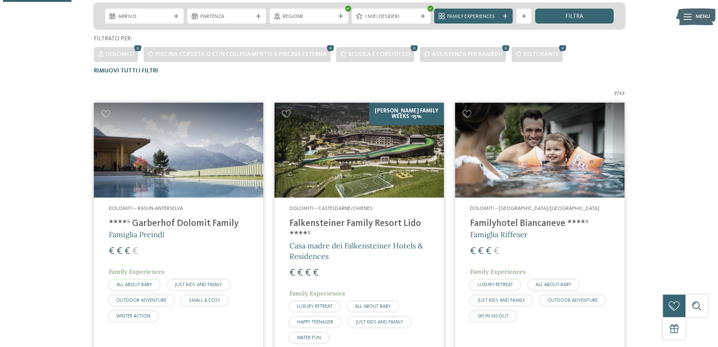
scroll to position [96, 0]
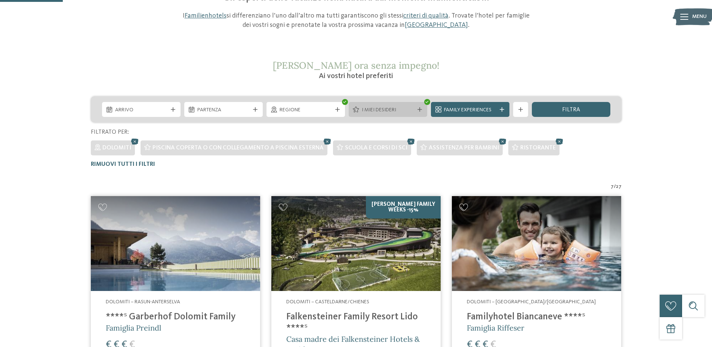
click at [394, 114] on div "I miei desideri" at bounding box center [388, 109] width 79 height 15
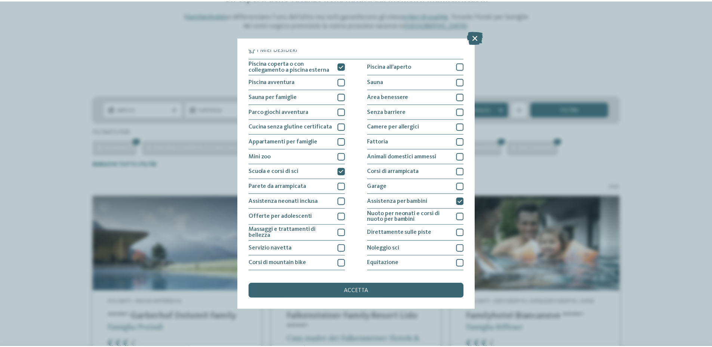
scroll to position [0, 0]
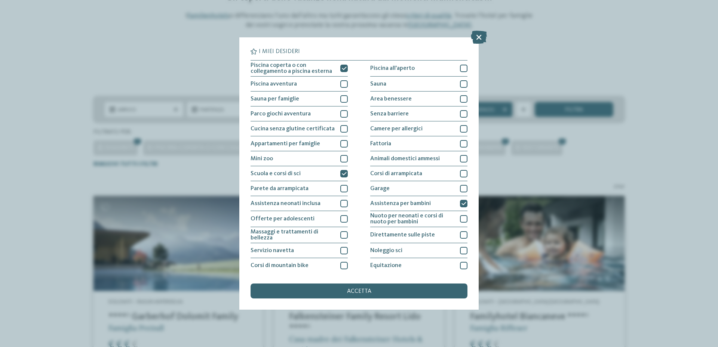
click at [489, 36] on div "I miei desideri Piscina coperta o con collegamento a piscina esterna Piscina al…" at bounding box center [359, 173] width 718 height 347
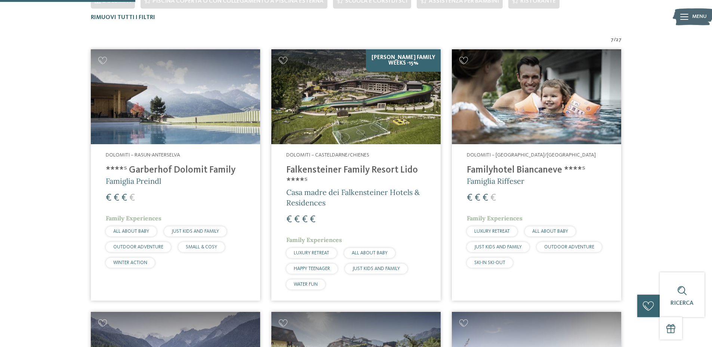
scroll to position [245, 0]
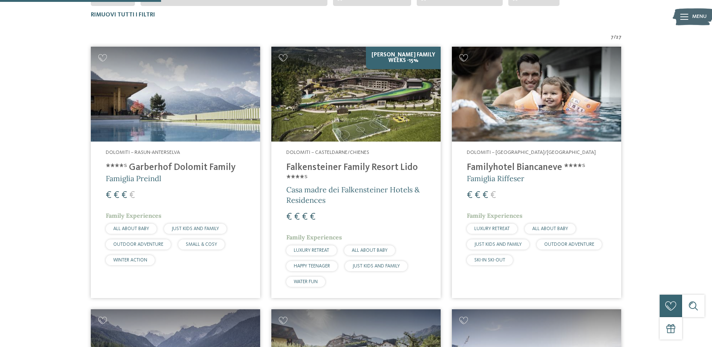
click at [385, 101] on img at bounding box center [355, 94] width 169 height 95
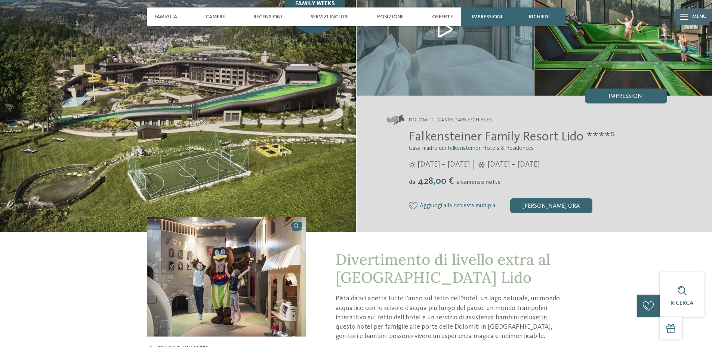
scroll to position [224, 0]
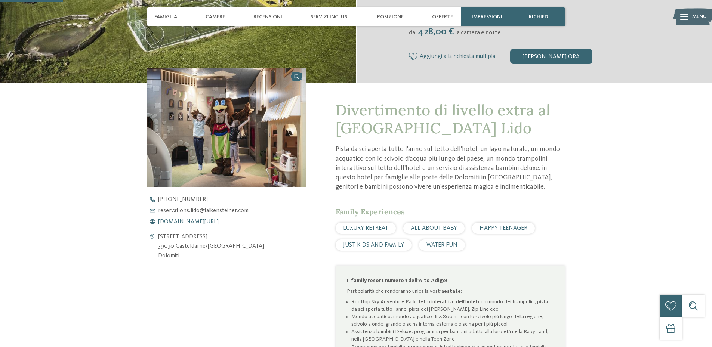
click at [219, 222] on span "[DOMAIN_NAME][URL]" at bounding box center [188, 222] width 61 height 6
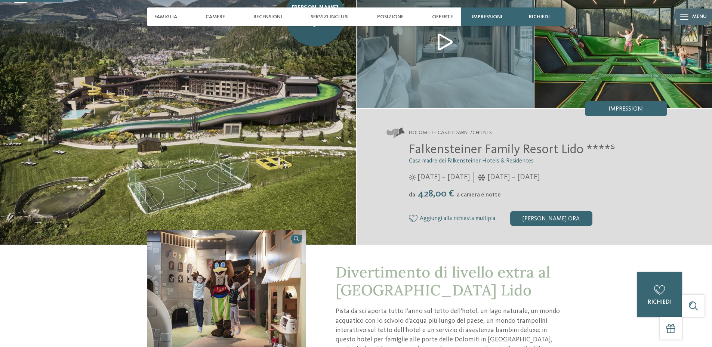
scroll to position [0, 0]
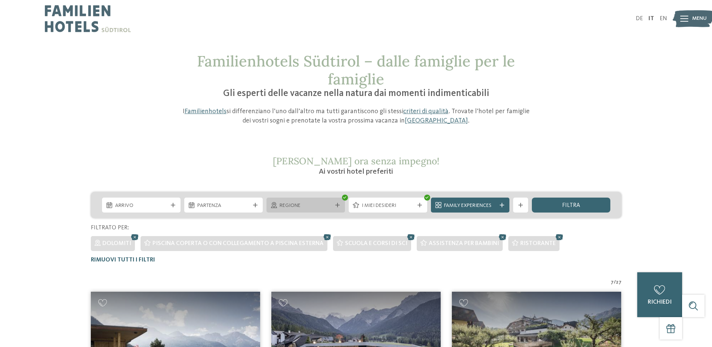
click at [335, 208] on div "Regione" at bounding box center [306, 205] width 79 height 15
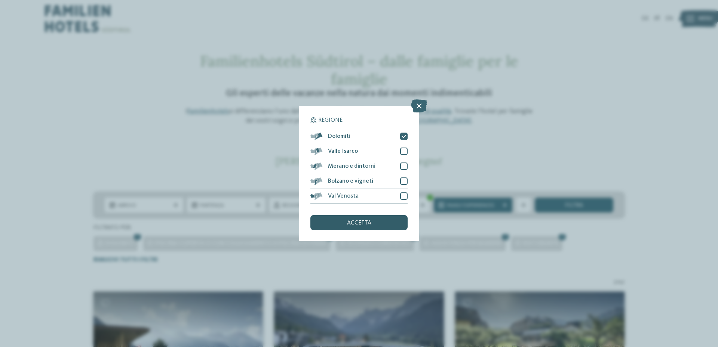
click at [392, 228] on div "accetta" at bounding box center [358, 222] width 97 height 15
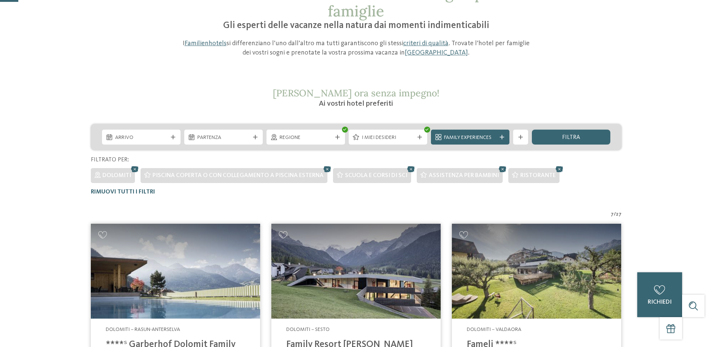
scroll to position [21, 0]
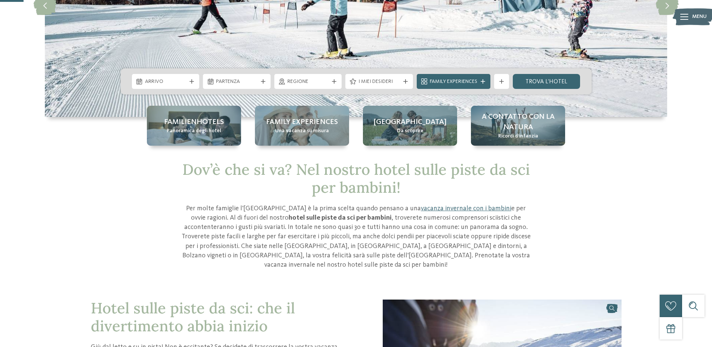
scroll to position [37, 0]
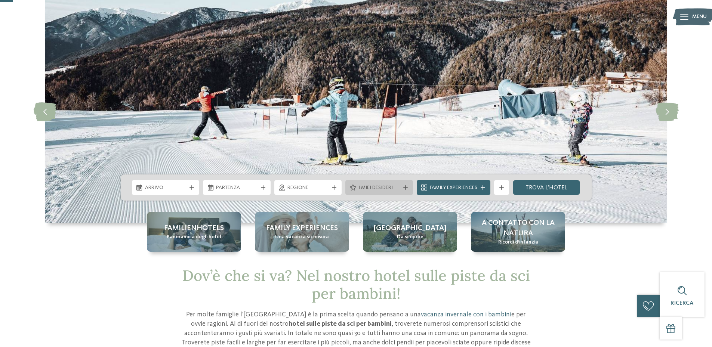
click at [406, 187] on icon at bounding box center [405, 187] width 4 height 4
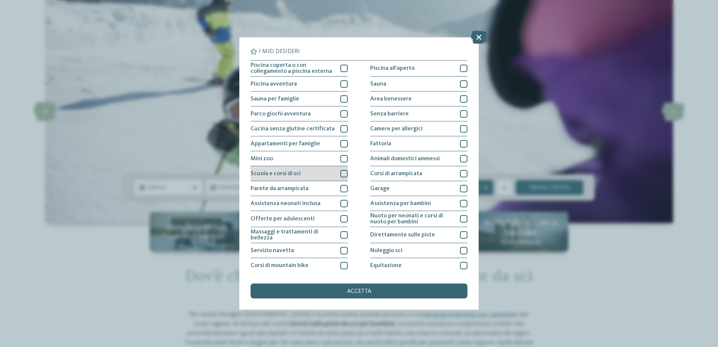
click at [317, 171] on div "Scuola e corsi di sci" at bounding box center [299, 173] width 97 height 15
click at [363, 294] on span "accetta" at bounding box center [359, 292] width 24 height 6
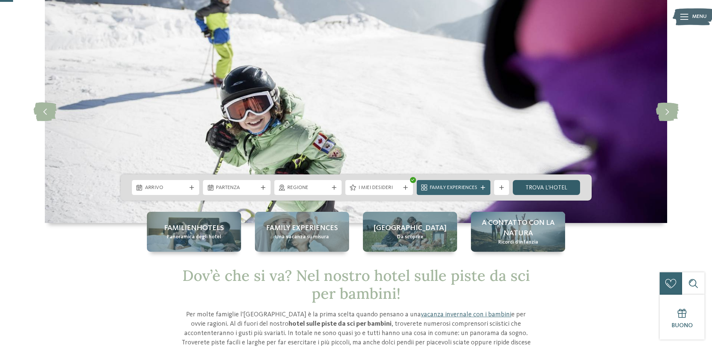
click at [537, 189] on link "trova l’hotel" at bounding box center [547, 187] width 68 height 15
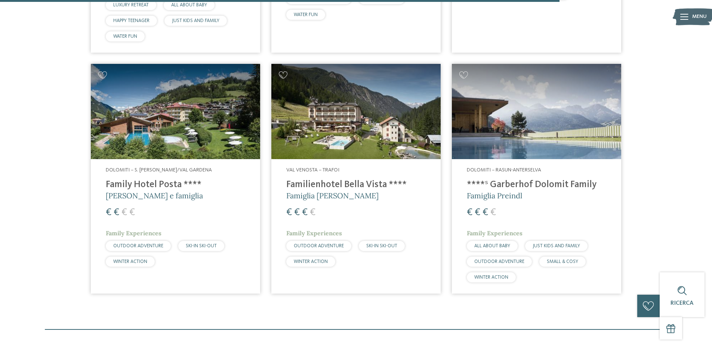
scroll to position [1479, 0]
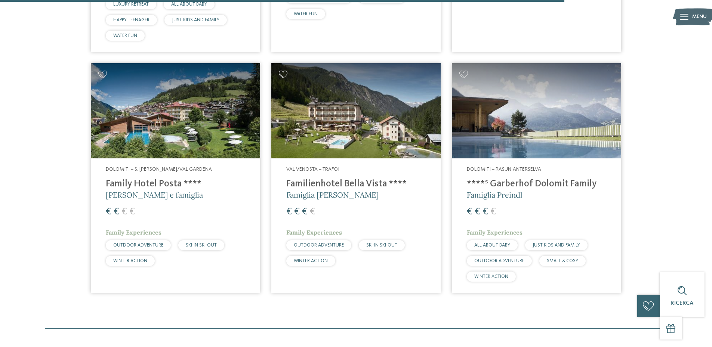
click at [214, 245] on span "SKI-IN SKI-OUT" at bounding box center [201, 245] width 31 height 5
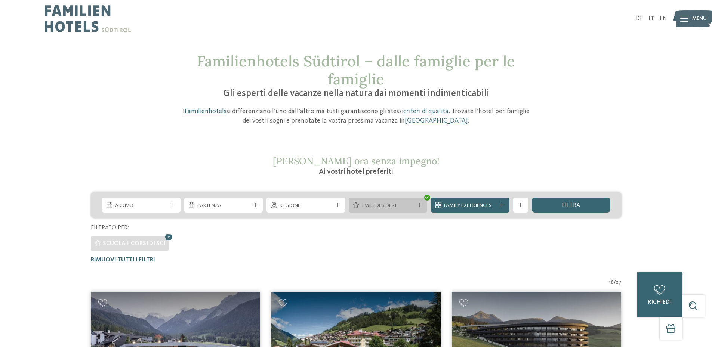
click at [380, 207] on span "I miei desideri" at bounding box center [388, 205] width 52 height 7
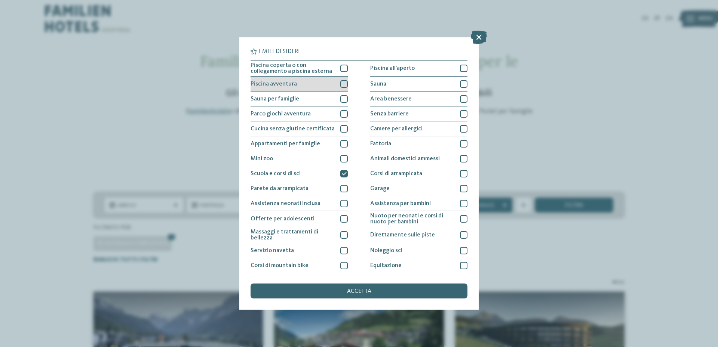
click at [342, 84] on div at bounding box center [343, 83] width 7 height 7
click at [342, 84] on icon at bounding box center [344, 84] width 5 height 4
click at [432, 188] on div "Garage" at bounding box center [418, 188] width 97 height 15
click at [375, 294] on div "accetta" at bounding box center [359, 291] width 217 height 15
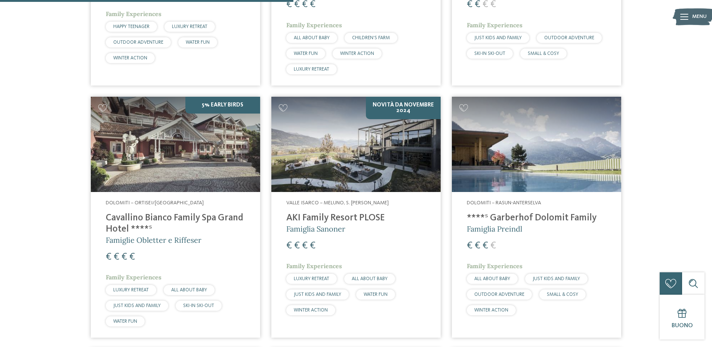
scroll to position [694, 0]
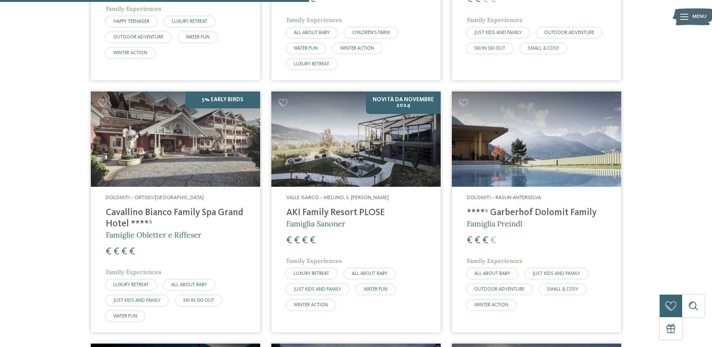
click at [209, 159] on img at bounding box center [175, 139] width 169 height 95
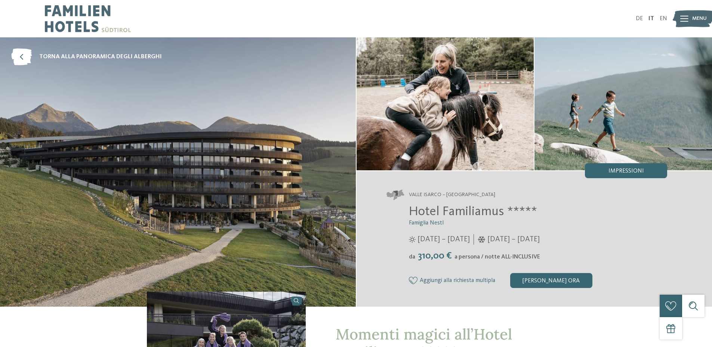
click at [417, 132] on img at bounding box center [446, 103] width 178 height 133
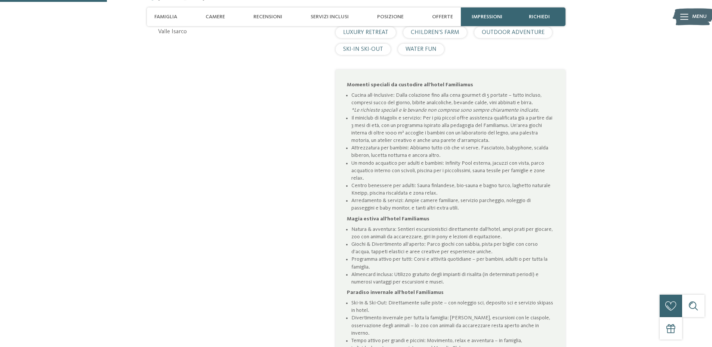
scroll to position [262, 0]
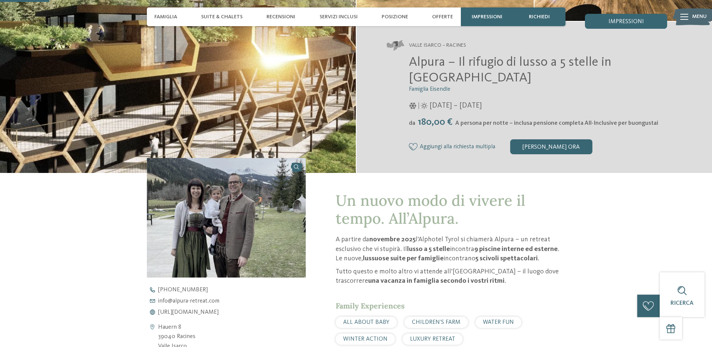
scroll to position [187, 0]
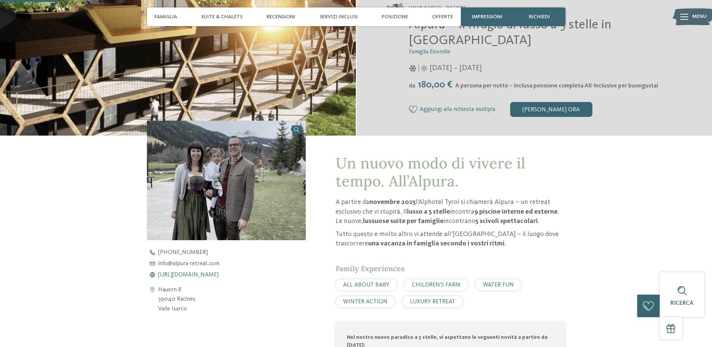
click at [219, 276] on span "https://www.alpura-retreat.com/it" at bounding box center [188, 275] width 61 height 6
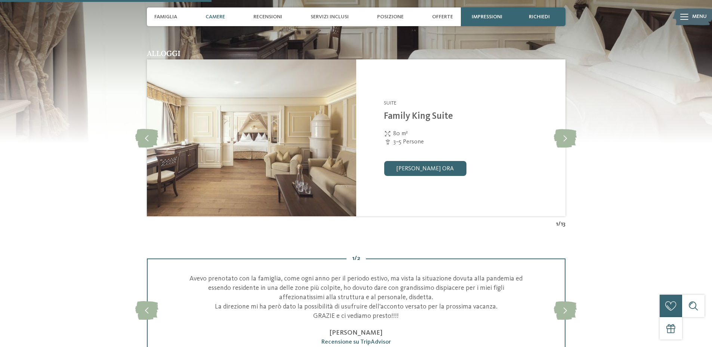
scroll to position [785, 0]
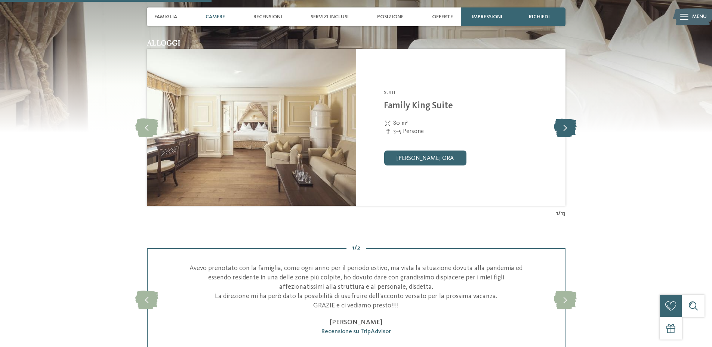
click at [565, 131] on icon at bounding box center [565, 127] width 23 height 19
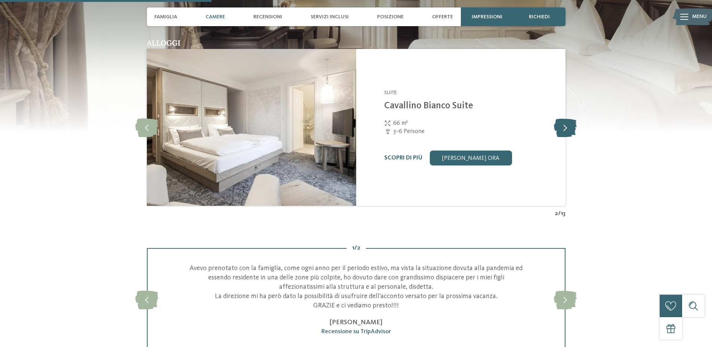
click at [565, 131] on icon at bounding box center [565, 127] width 23 height 19
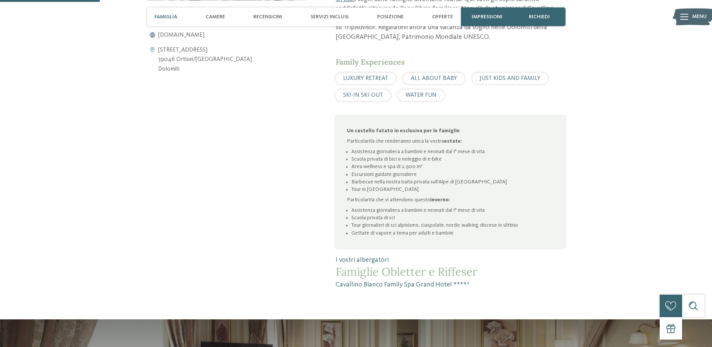
scroll to position [299, 0]
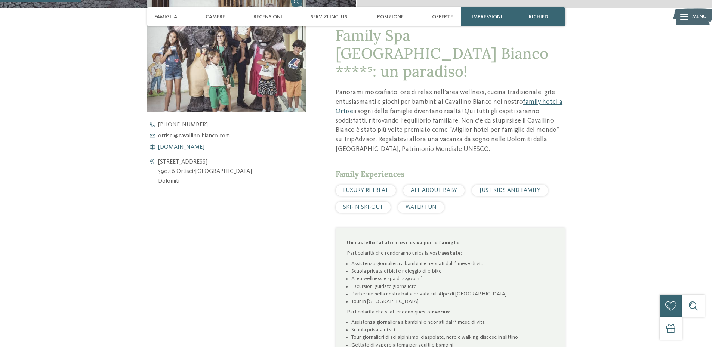
click at [189, 145] on span "www.cavallino-bianco.com" at bounding box center [181, 147] width 46 height 6
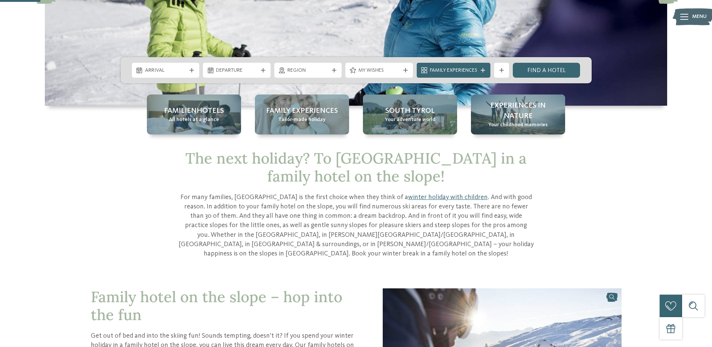
scroll to position [112, 0]
